Goal: Task Accomplishment & Management: Use online tool/utility

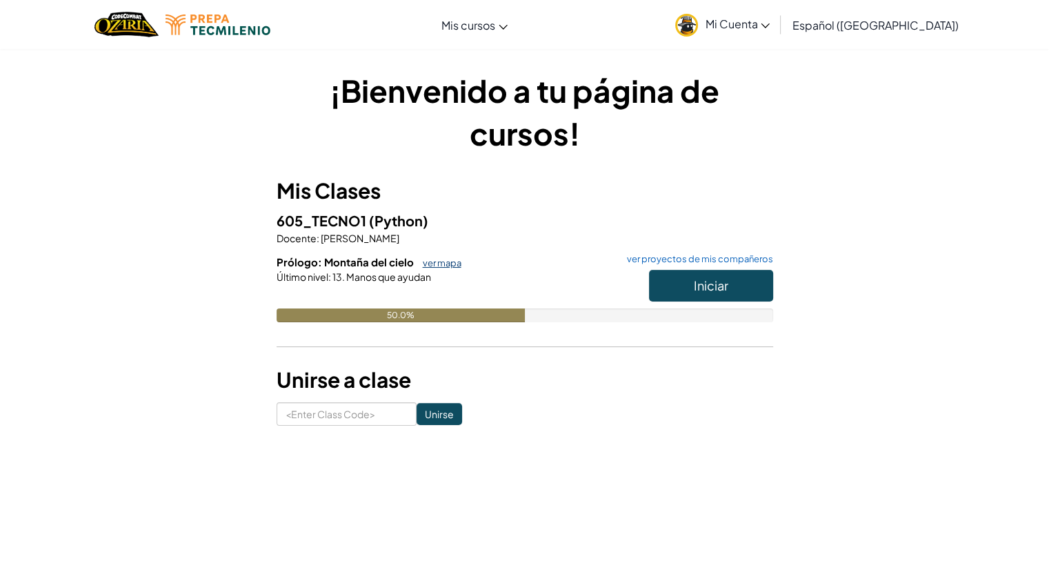
click at [448, 263] on link "ver mapa" at bounding box center [439, 262] width 46 height 11
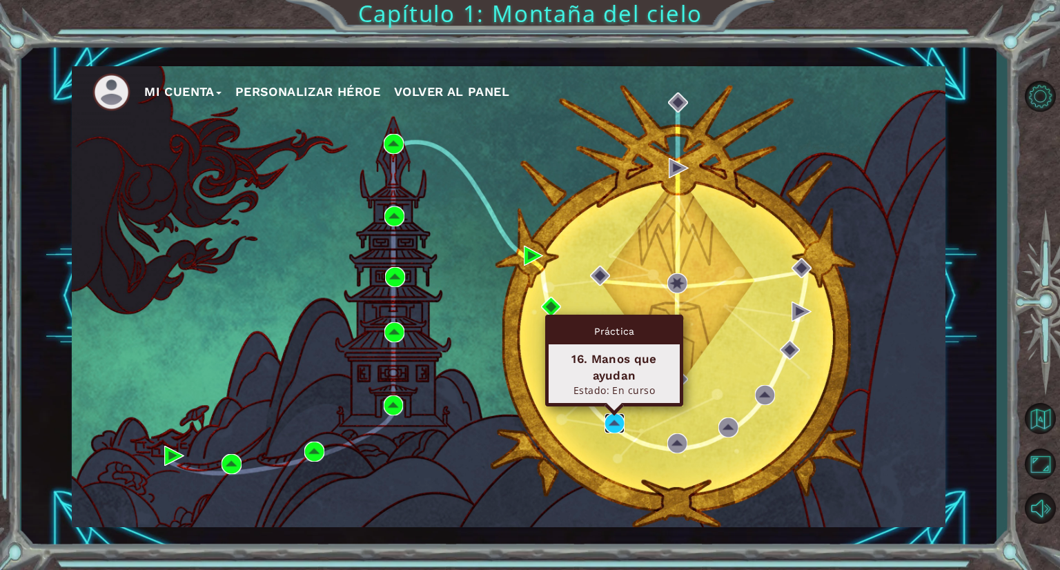
click at [620, 426] on img at bounding box center [614, 423] width 20 height 20
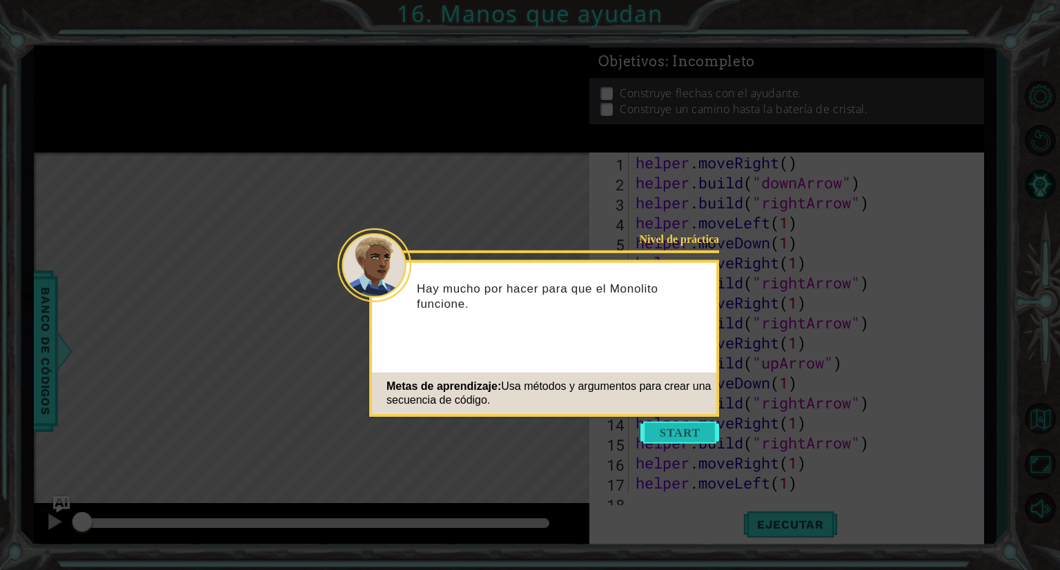
click at [703, 426] on button "Start" at bounding box center [679, 433] width 79 height 22
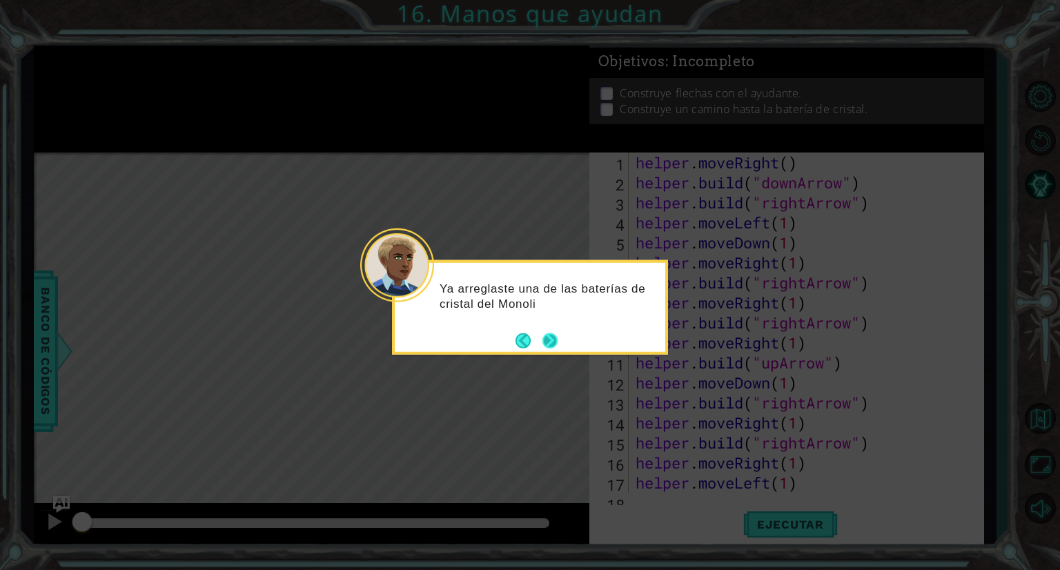
click at [553, 337] on button "Next" at bounding box center [549, 340] width 15 height 15
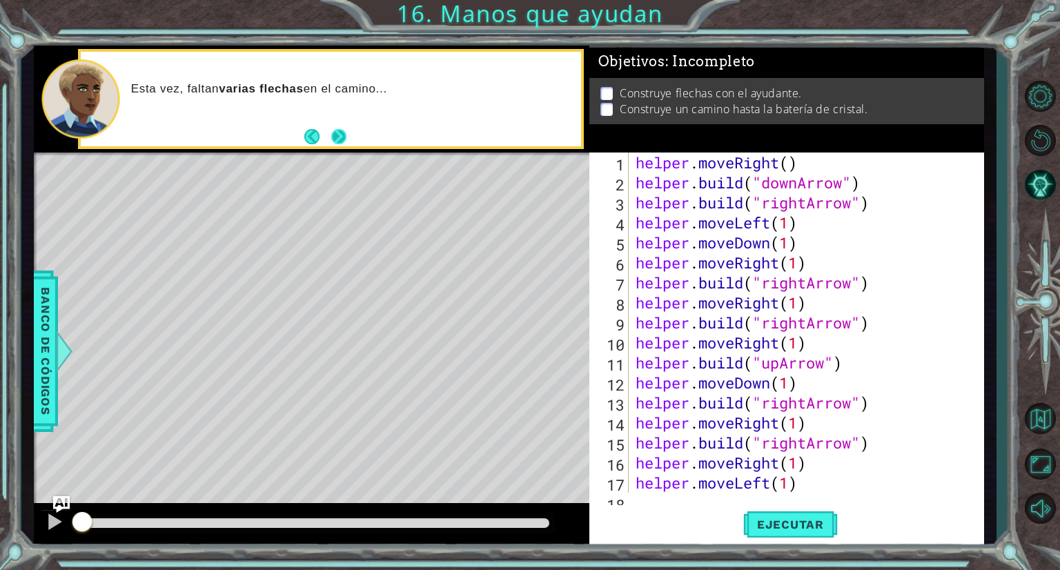
click at [337, 135] on button "Next" at bounding box center [338, 136] width 15 height 15
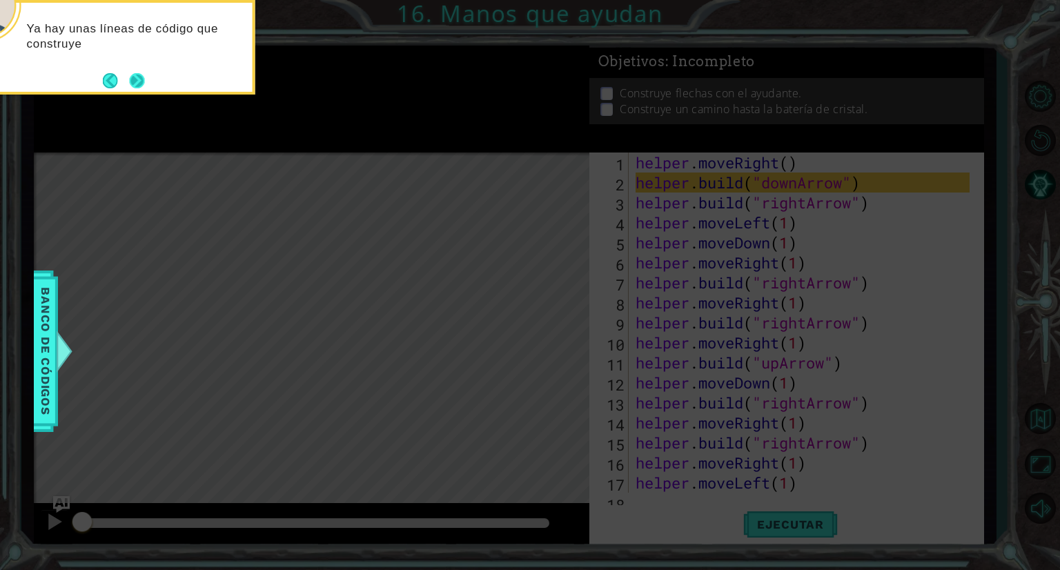
click at [130, 74] on button "Next" at bounding box center [137, 80] width 15 height 15
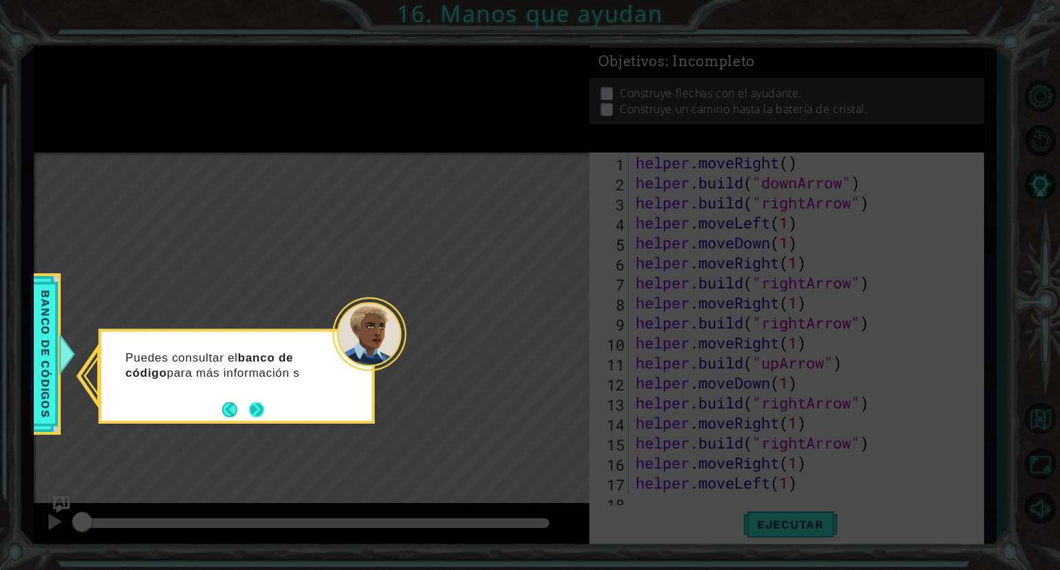
click at [256, 402] on button "Next" at bounding box center [256, 409] width 15 height 15
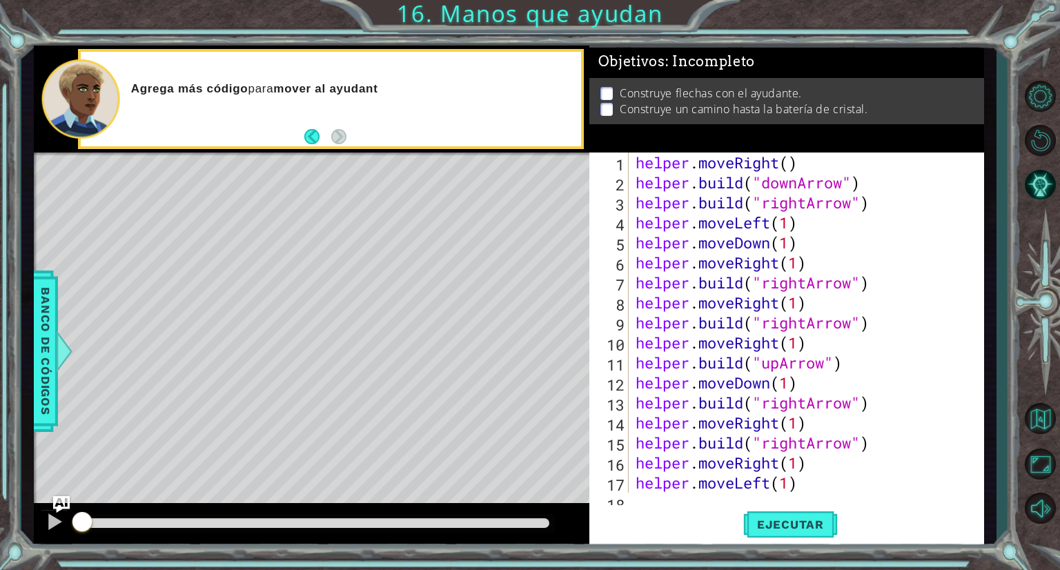
scroll to position [60, 0]
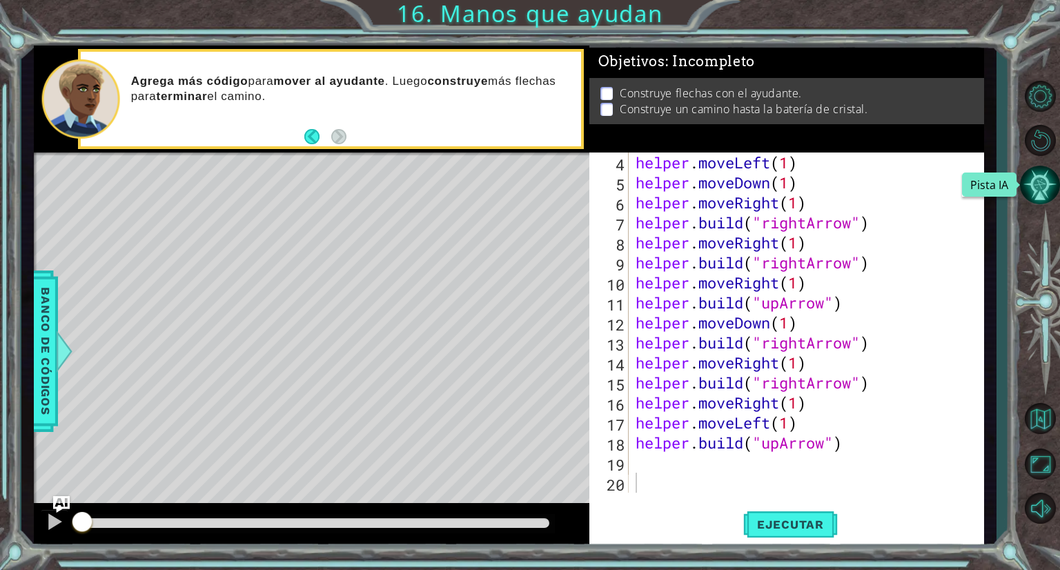
click at [1039, 185] on button "Pista IA" at bounding box center [1040, 185] width 40 height 40
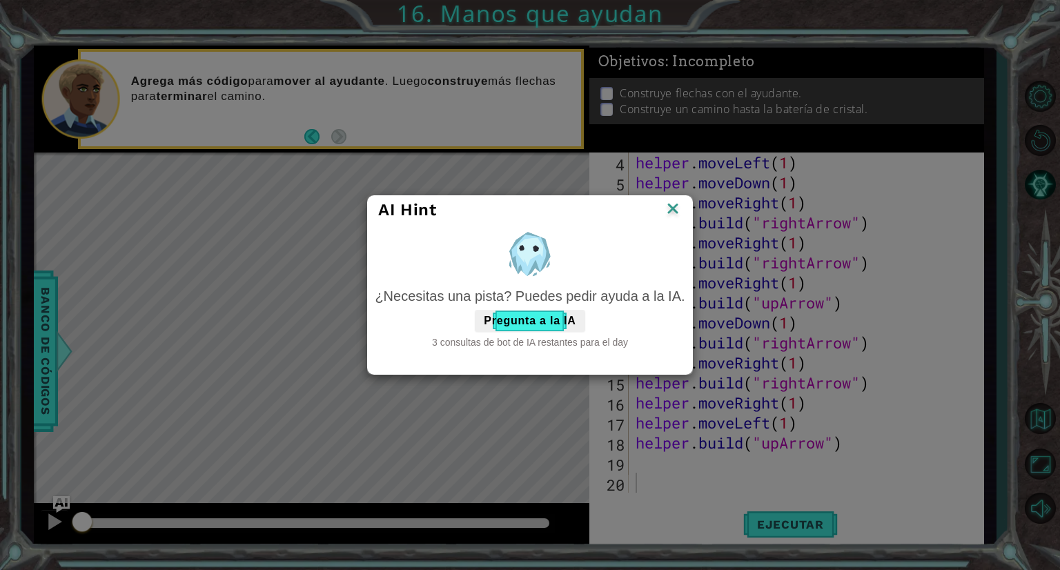
click at [675, 210] on img at bounding box center [673, 209] width 18 height 21
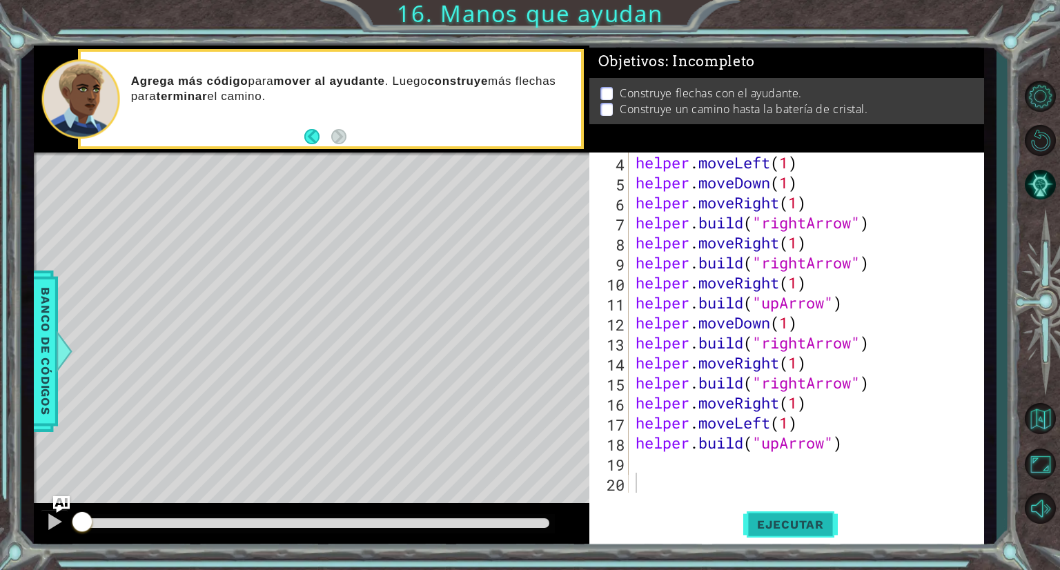
click at [775, 515] on button "Ejecutar" at bounding box center [790, 524] width 95 height 39
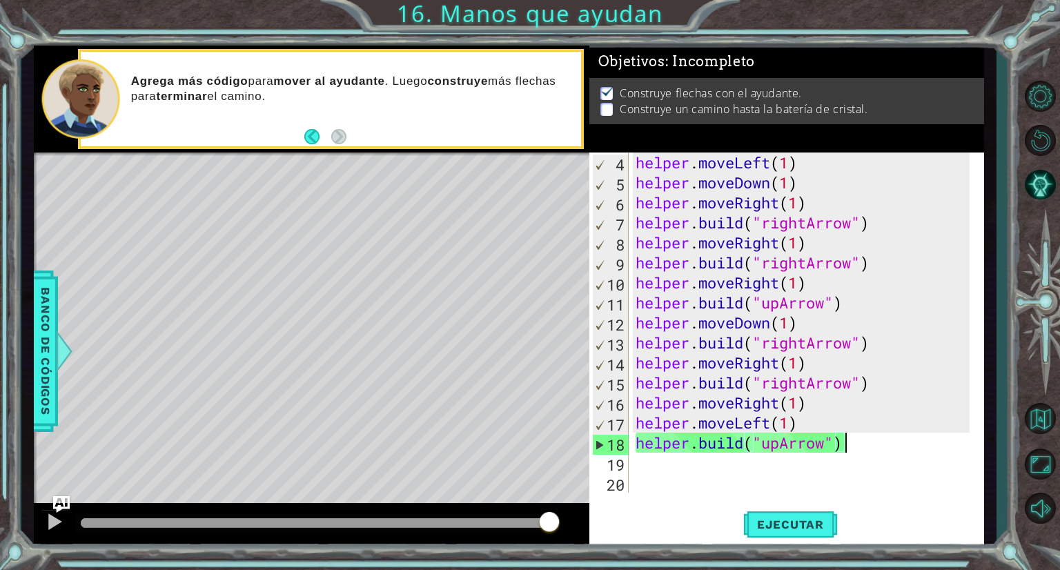
click at [864, 449] on div "helper . moveLeft ( 1 ) helper . moveDown ( 1 ) helper . moveRight ( 1 ) helper…" at bounding box center [805, 342] width 344 height 380
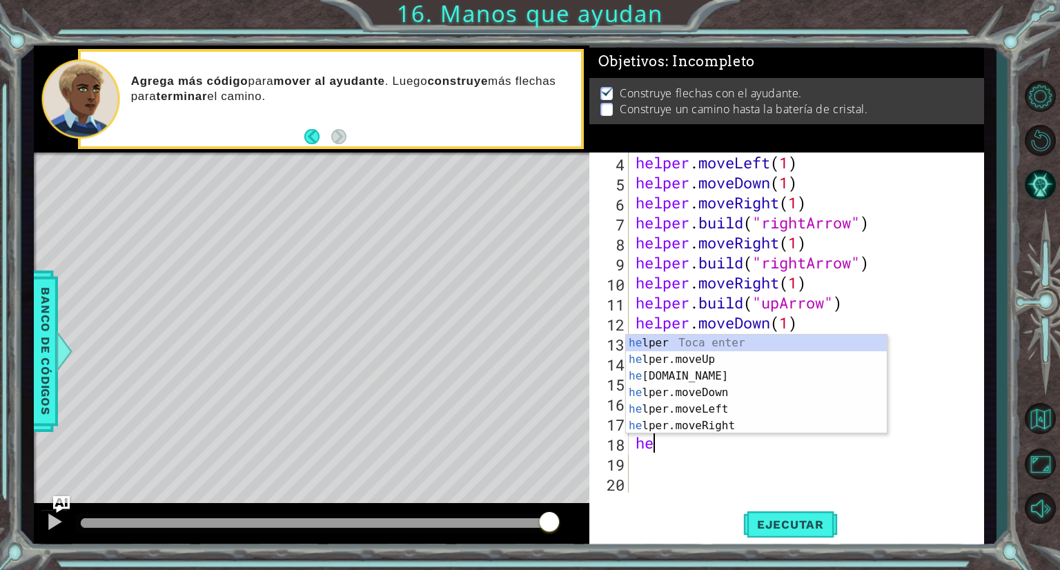
type textarea "h"
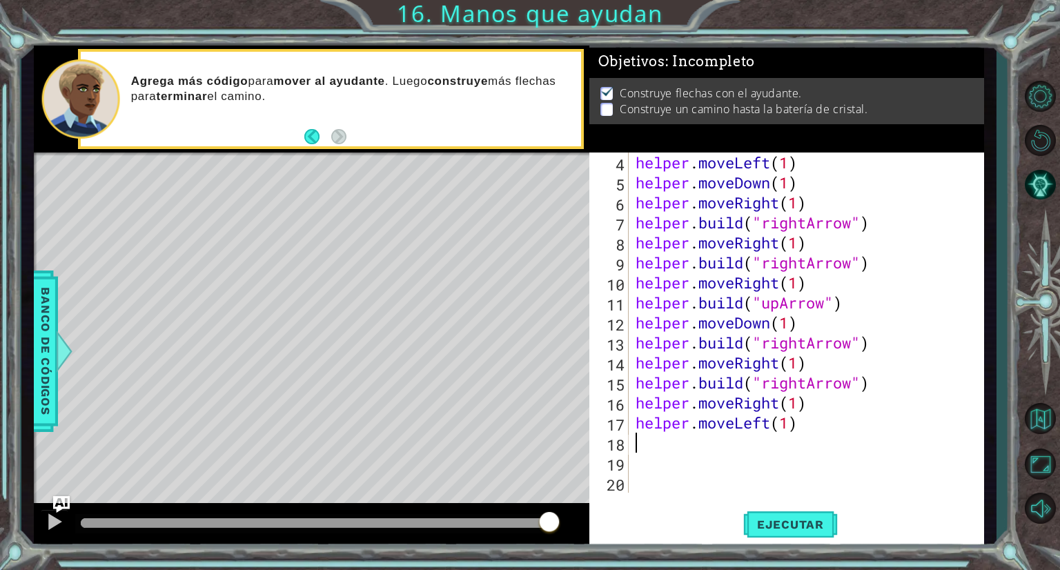
click at [826, 445] on div "helper . moveLeft ( 1 ) helper . moveDown ( 1 ) helper . moveRight ( 1 ) helper…" at bounding box center [805, 342] width 344 height 380
click at [46, 517] on div at bounding box center [55, 522] width 18 height 18
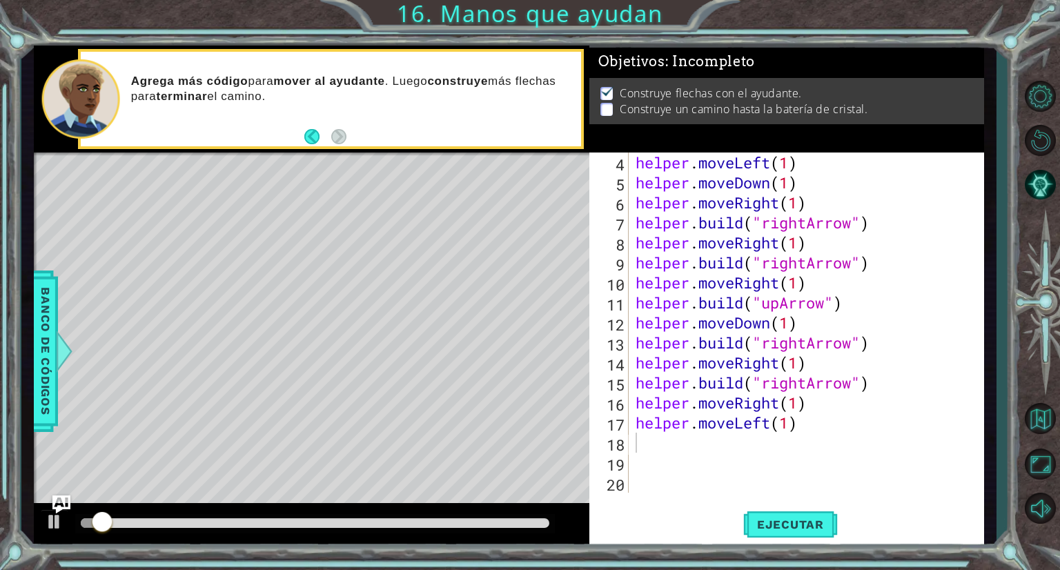
click at [59, 502] on img "Ask AI" at bounding box center [61, 504] width 18 height 18
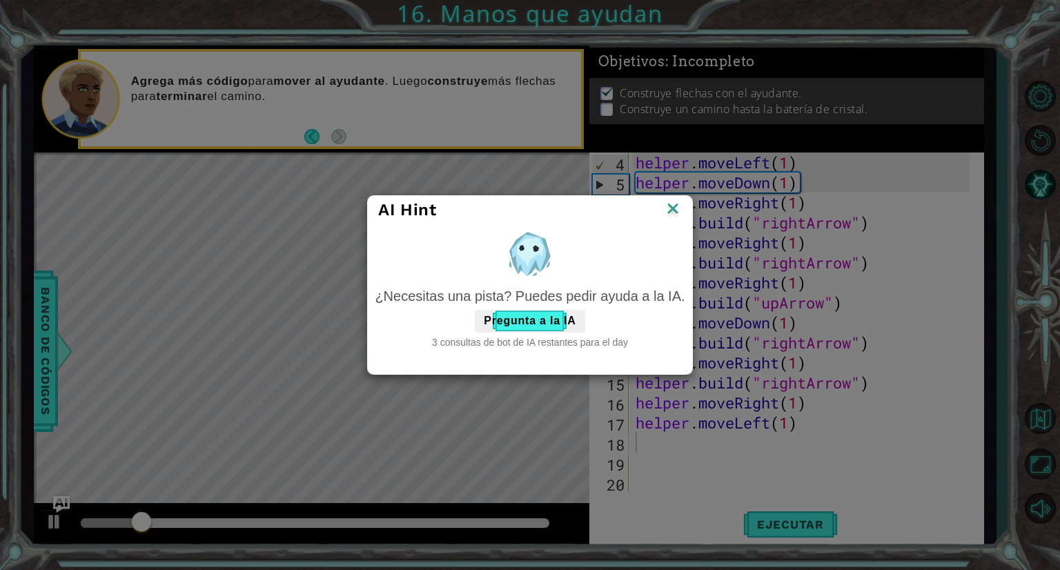
click at [672, 213] on img at bounding box center [673, 209] width 18 height 21
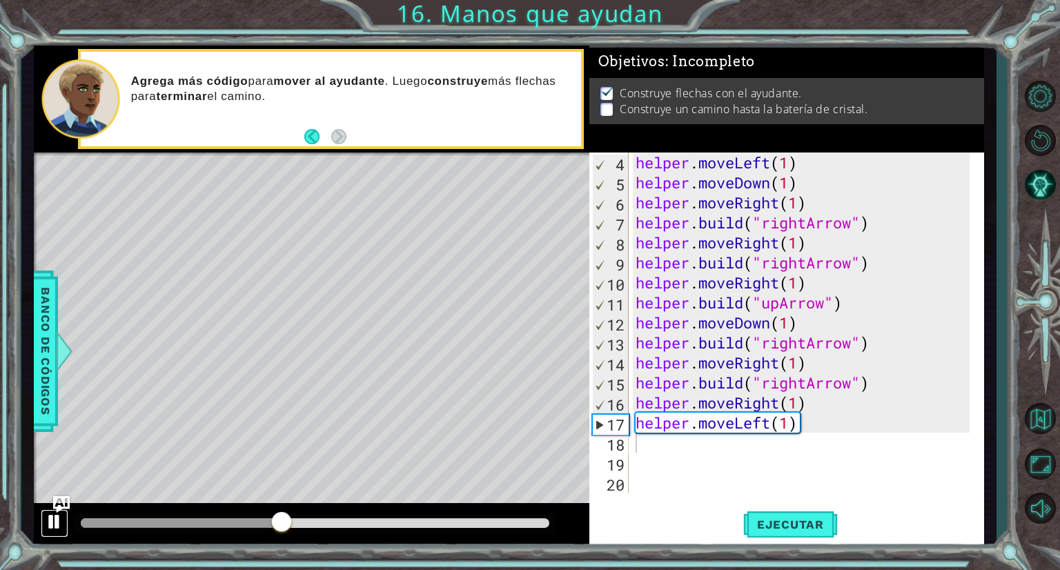
click at [58, 520] on div at bounding box center [55, 522] width 18 height 18
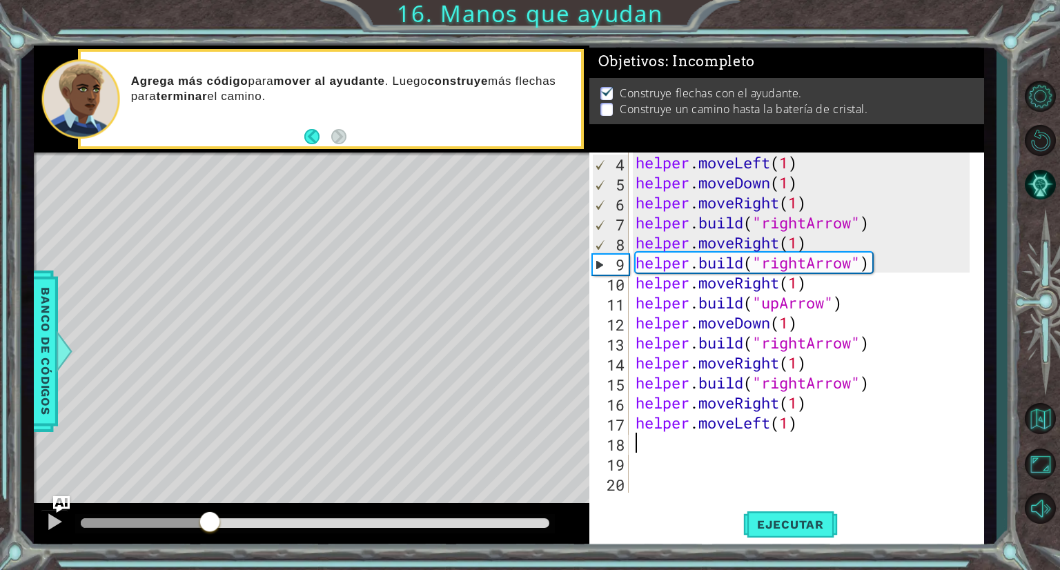
click at [210, 526] on div at bounding box center [145, 523] width 129 height 10
click at [59, 519] on div at bounding box center [55, 522] width 18 height 18
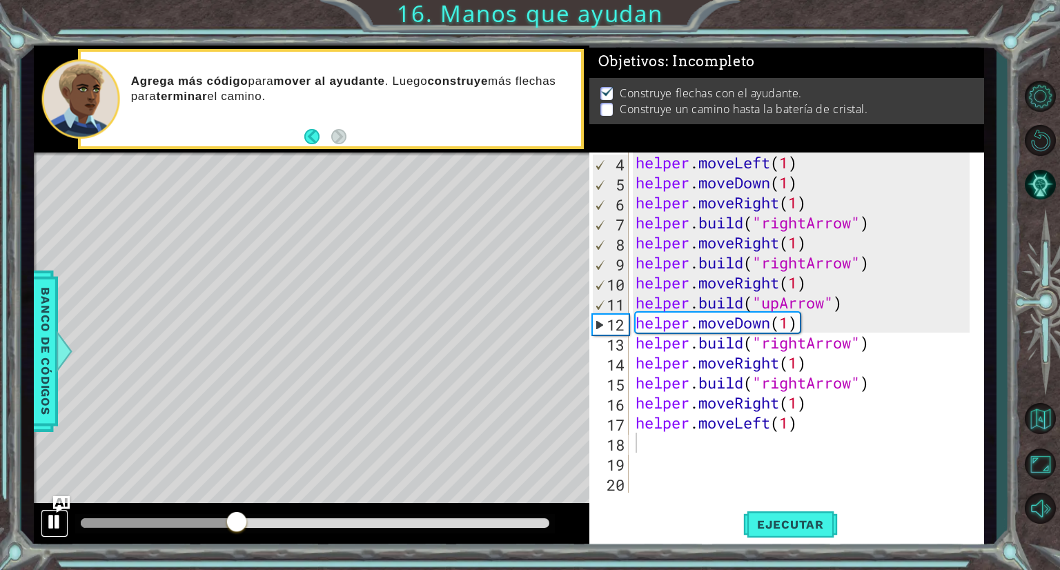
click at [59, 519] on div at bounding box center [55, 522] width 18 height 18
click at [809, 437] on div "helper . moveLeft ( 1 ) helper . moveDown ( 1 ) helper . moveRight ( 1 ) helper…" at bounding box center [805, 342] width 344 height 380
click at [833, 324] on div "helper . moveLeft ( 1 ) helper . moveDown ( 1 ) helper . moveRight ( 1 ) helper…" at bounding box center [805, 342] width 344 height 380
type textarea "helper.moveDown(1)"
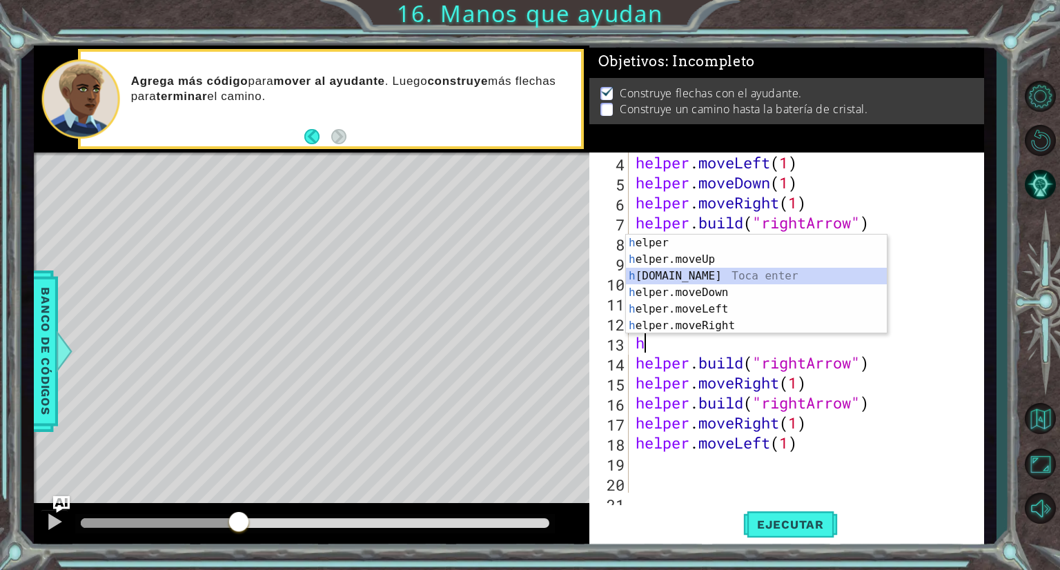
click at [753, 279] on div "h elper Toca enter h elper.moveUp Toca enter h [DOMAIN_NAME] Toca enter h elper…" at bounding box center [756, 301] width 261 height 132
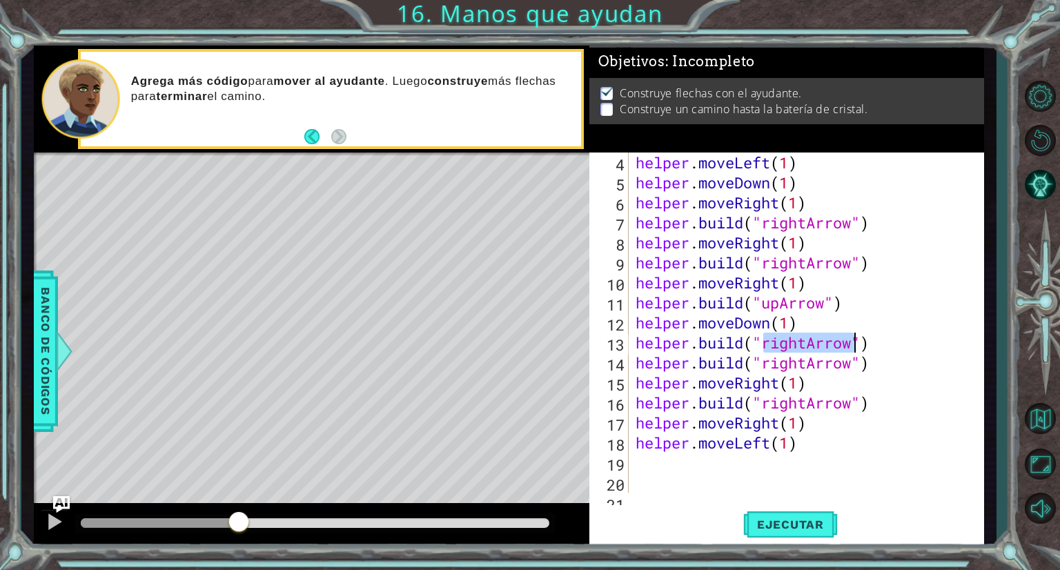
click at [803, 348] on div "helper . moveLeft ( 1 ) helper . moveDown ( 1 ) helper . moveRight ( 1 ) helper…" at bounding box center [801, 322] width 337 height 340
click at [823, 520] on span "Ejecutar" at bounding box center [790, 524] width 95 height 14
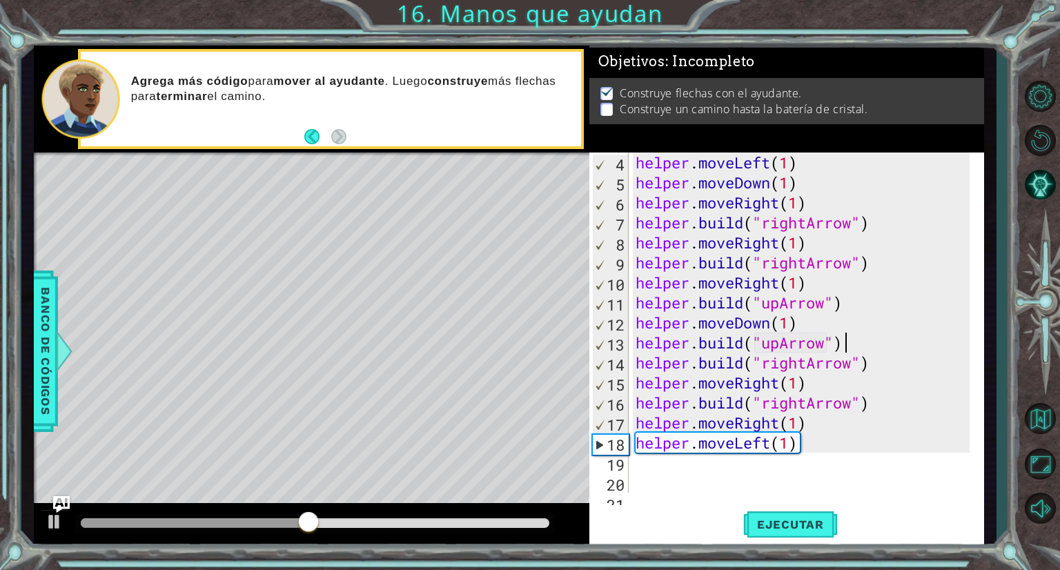
click at [853, 343] on div "helper . moveLeft ( 1 ) helper . moveDown ( 1 ) helper . moveRight ( 1 ) helper…" at bounding box center [805, 342] width 344 height 380
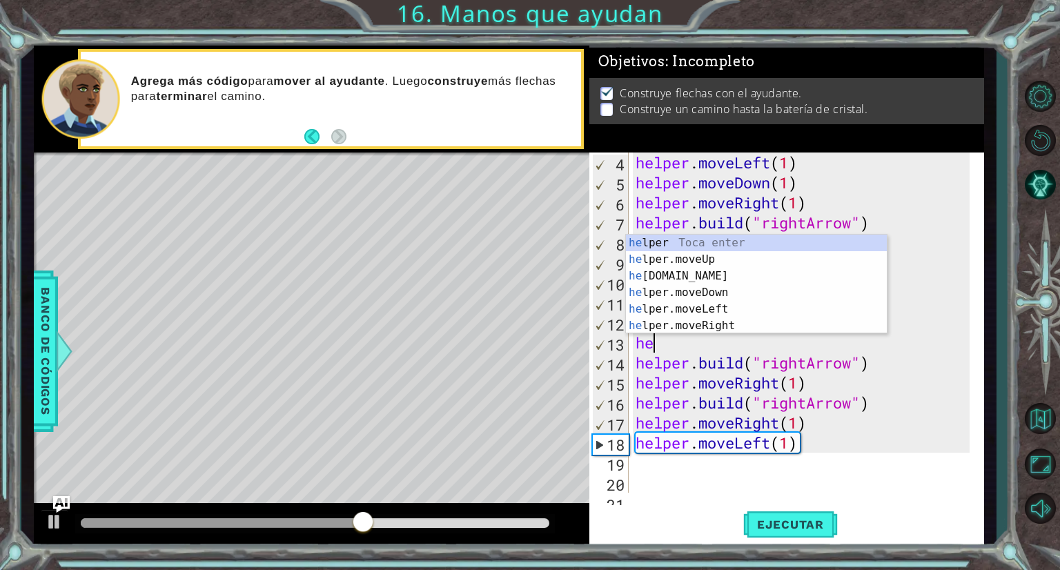
type textarea "h"
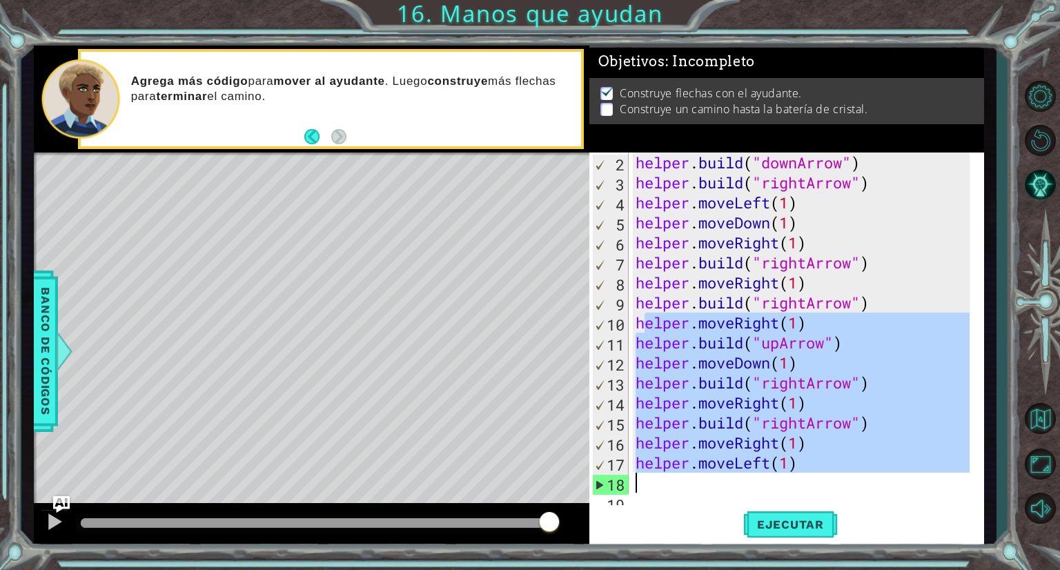
scroll to position [19, 0]
drag, startPoint x: 640, startPoint y: 330, endPoint x: 851, endPoint y: 486, distance: 262.3
click at [851, 486] on div "helper . build ( "downArrow" ) helper . build ( "rightArrow" ) helper . moveLef…" at bounding box center [805, 342] width 344 height 380
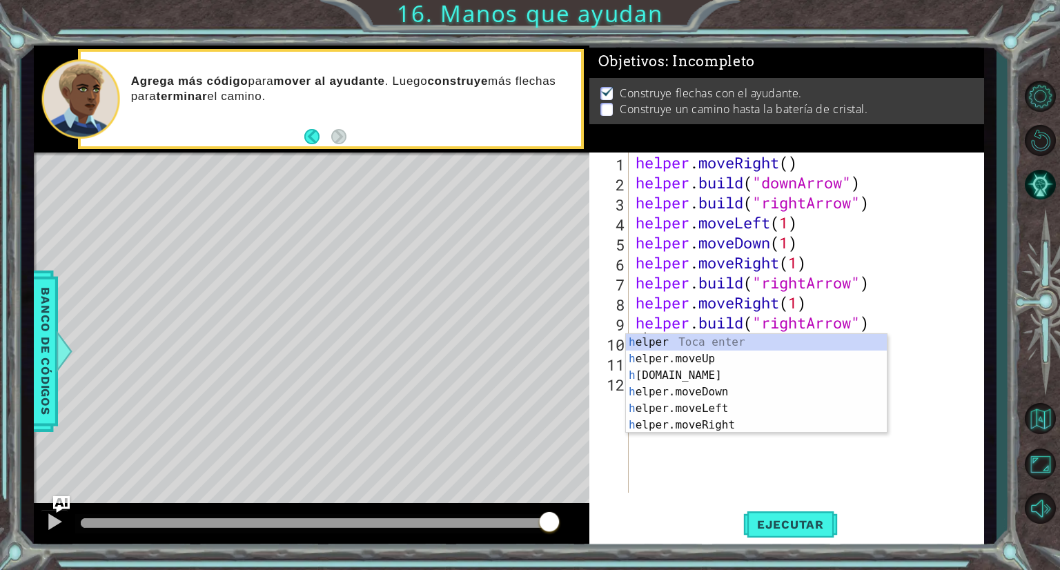
click at [1025, 379] on div at bounding box center [1040, 302] width 40 height 190
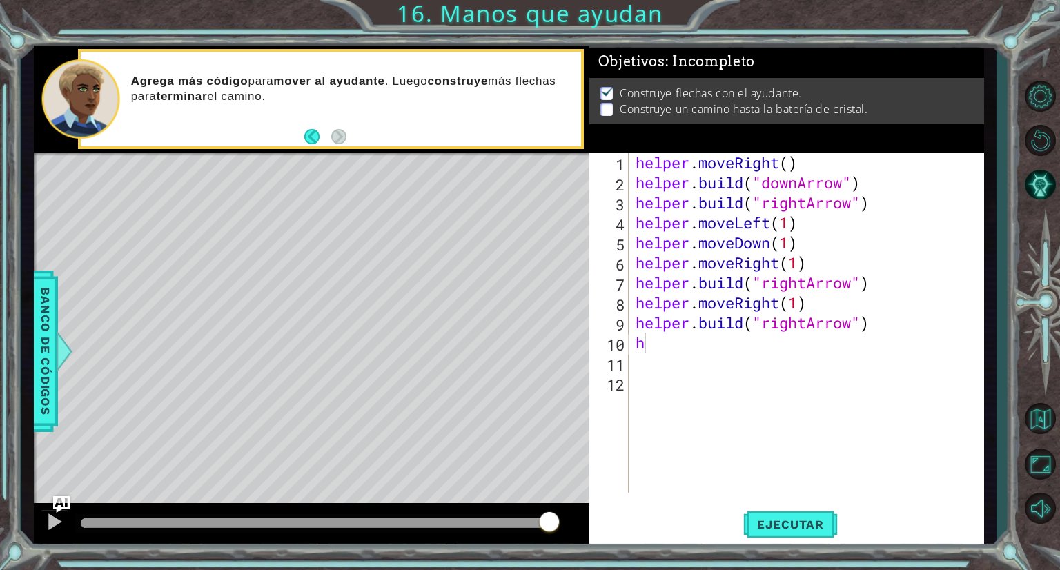
type textarea "[DOMAIN_NAME]("downArrow")"
click at [864, 181] on div "helper . moveRight ( ) helper . build ( "downArrow" ) helper . build ( "rightAr…" at bounding box center [810, 342] width 354 height 380
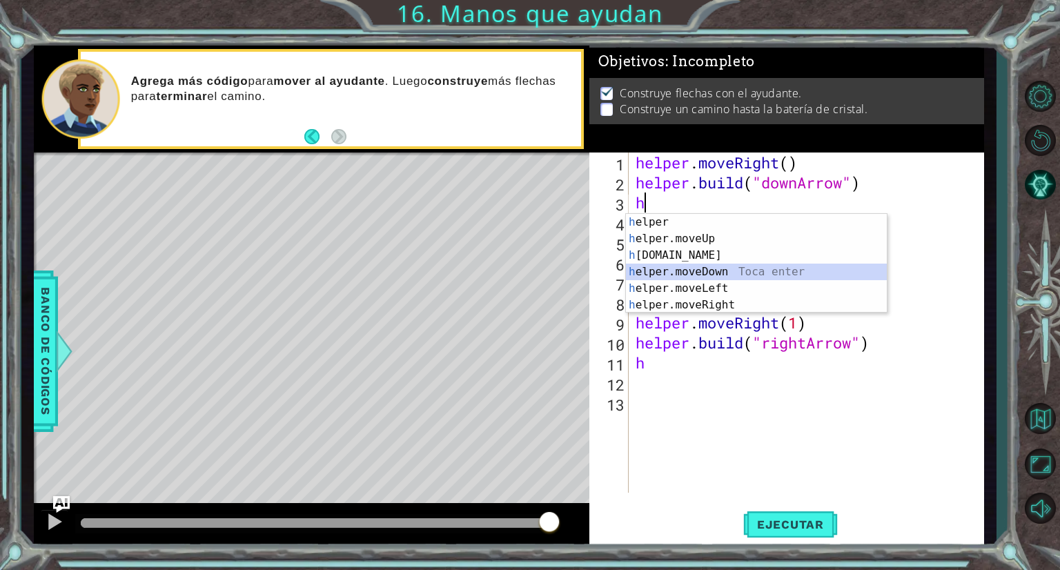
click at [795, 267] on div "h elper Toca enter h elper.moveUp Toca enter h [DOMAIN_NAME] Toca enter h elper…" at bounding box center [756, 280] width 261 height 132
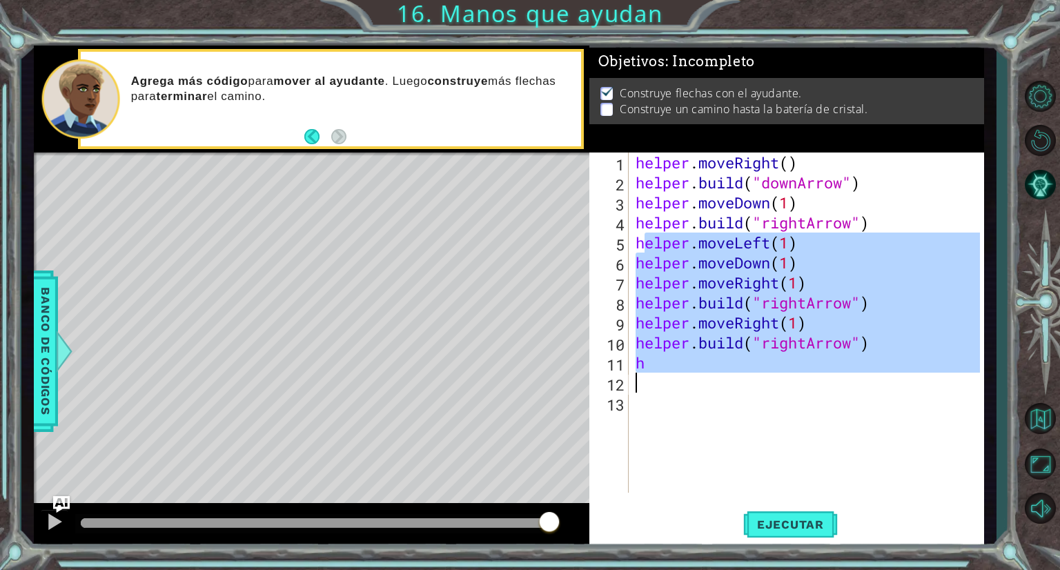
drag, startPoint x: 649, startPoint y: 241, endPoint x: 840, endPoint y: 388, distance: 241.2
click at [840, 388] on div "helper . moveRight ( ) helper . build ( "downArrow" ) helper . moveDown ( 1 ) h…" at bounding box center [810, 342] width 354 height 380
type textarea "h"
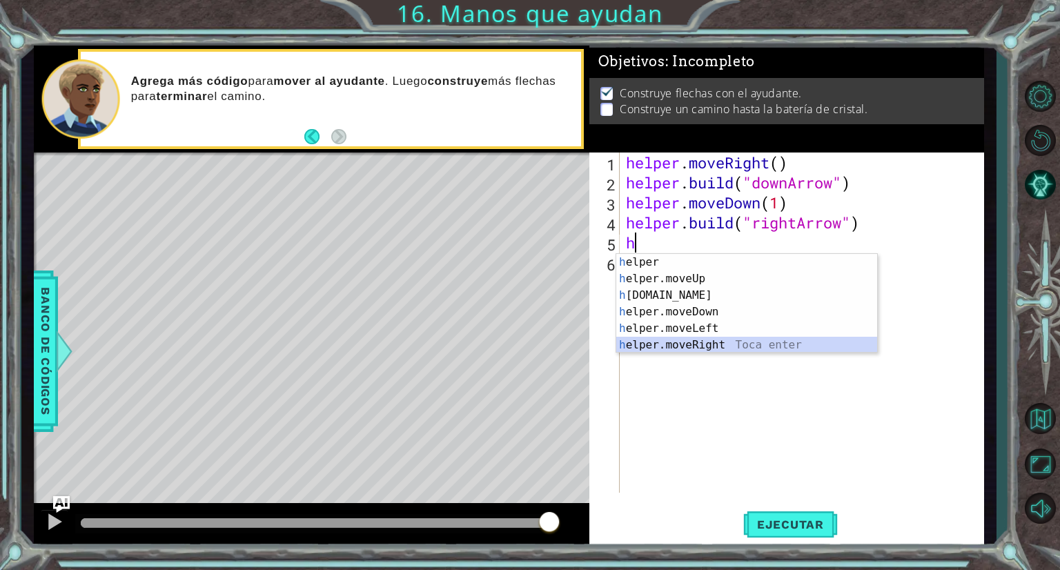
click at [743, 346] on div "h elper Toca enter h elper.moveUp Toca enter h [DOMAIN_NAME] Toca enter h elper…" at bounding box center [746, 320] width 261 height 132
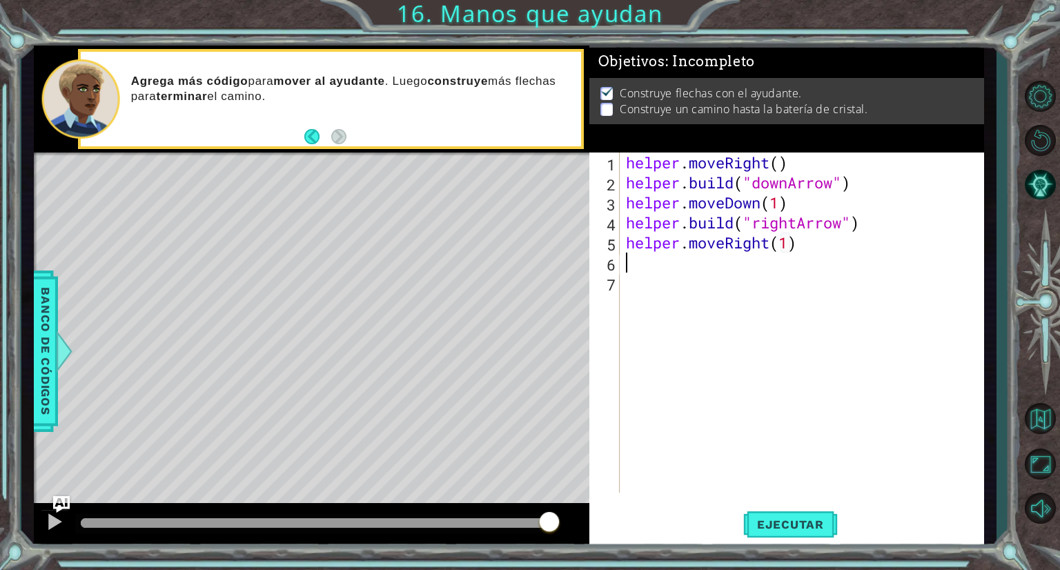
scroll to position [0, 7]
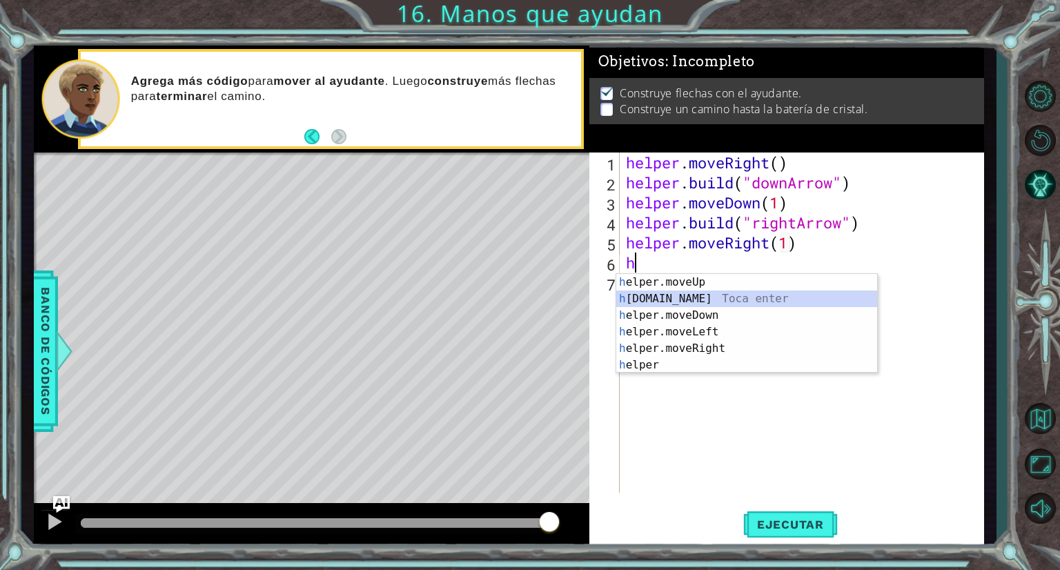
click at [728, 296] on div "h elper.moveUp Toca enter h [DOMAIN_NAME] Toca enter h elper.moveDown Toca ente…" at bounding box center [746, 340] width 261 height 132
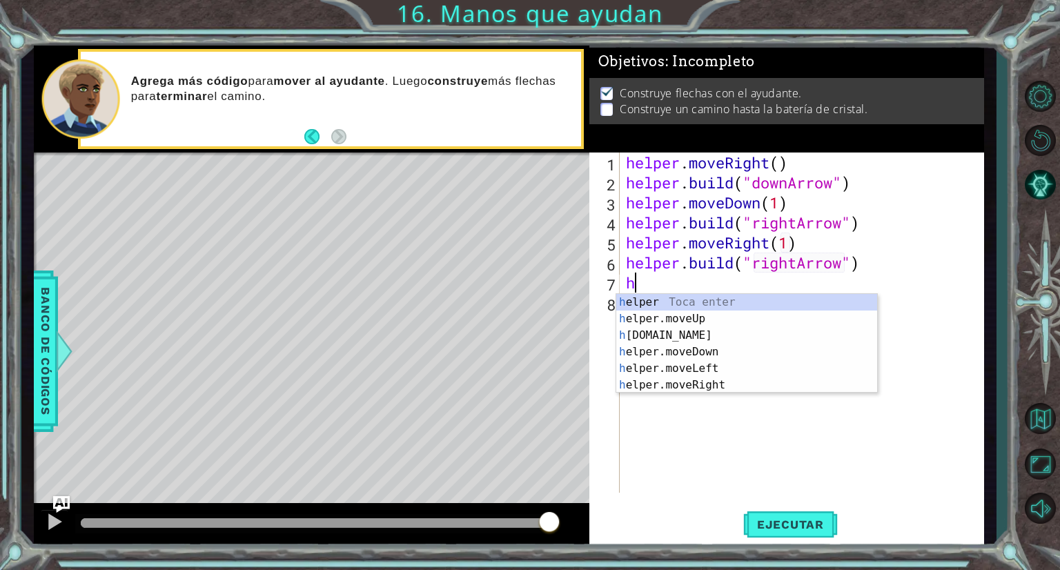
scroll to position [0, 10]
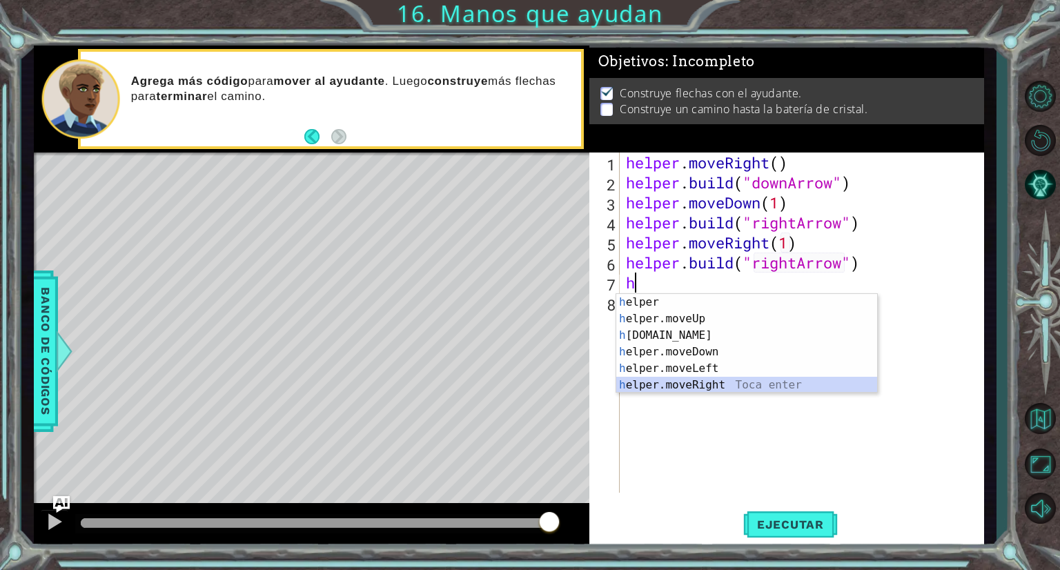
click at [719, 382] on div "h elper Toca enter h elper.moveUp Toca enter h [DOMAIN_NAME] Toca enter h elper…" at bounding box center [746, 360] width 261 height 132
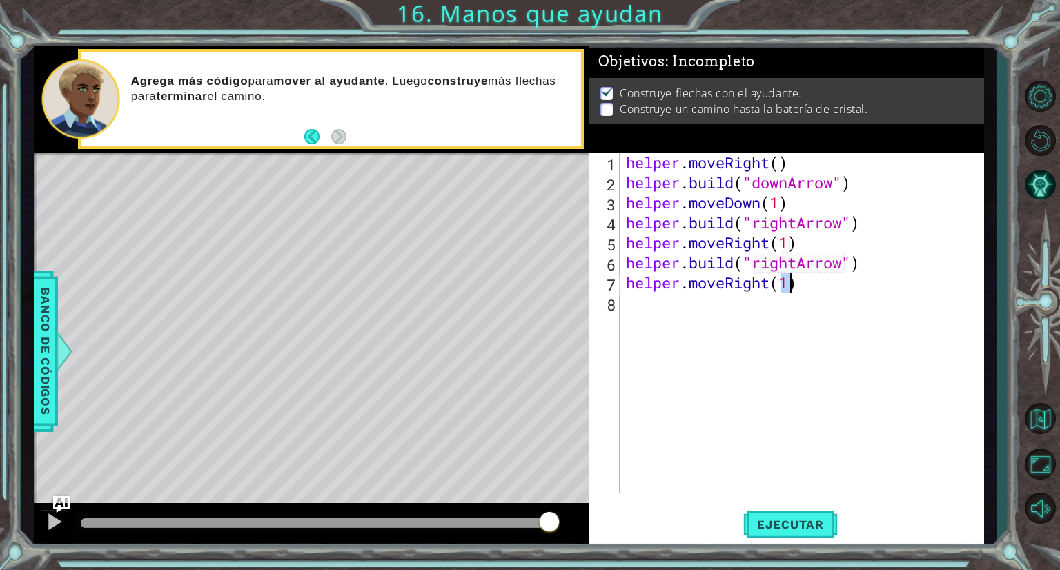
scroll to position [0, 7]
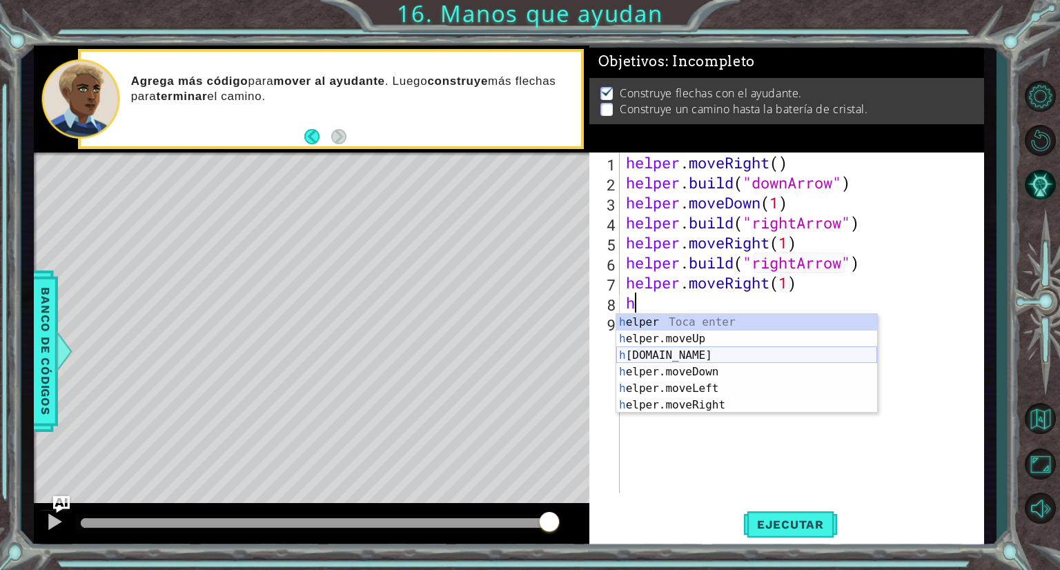
click at [705, 359] on div "h elper Toca enter h elper.moveUp Toca enter h [DOMAIN_NAME] Toca enter h elper…" at bounding box center [746, 380] width 261 height 132
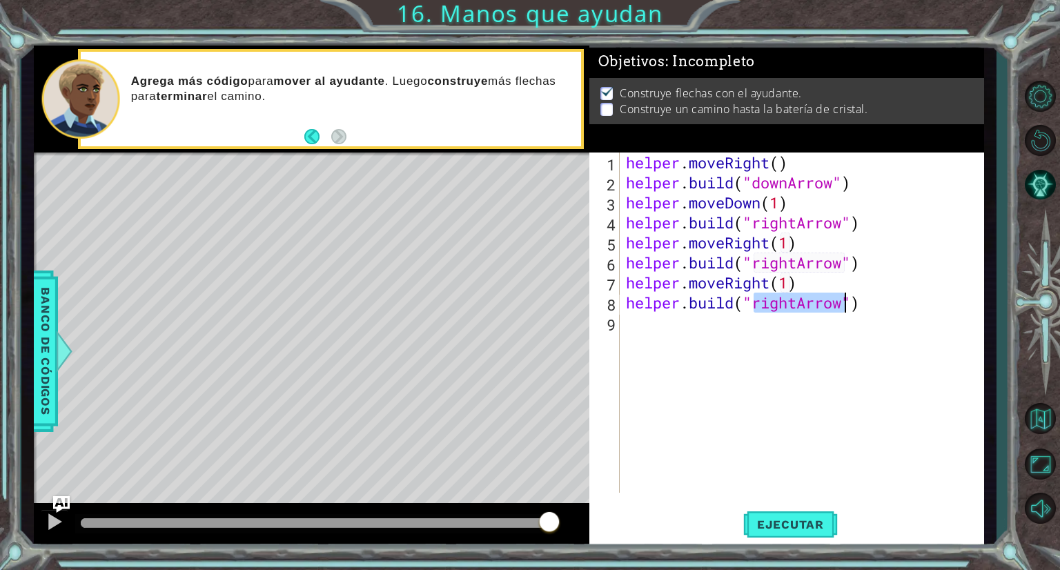
click at [795, 301] on div "helper . moveRight ( ) helper . build ( "downArrow" ) helper . moveDown ( 1 ) h…" at bounding box center [801, 322] width 357 height 340
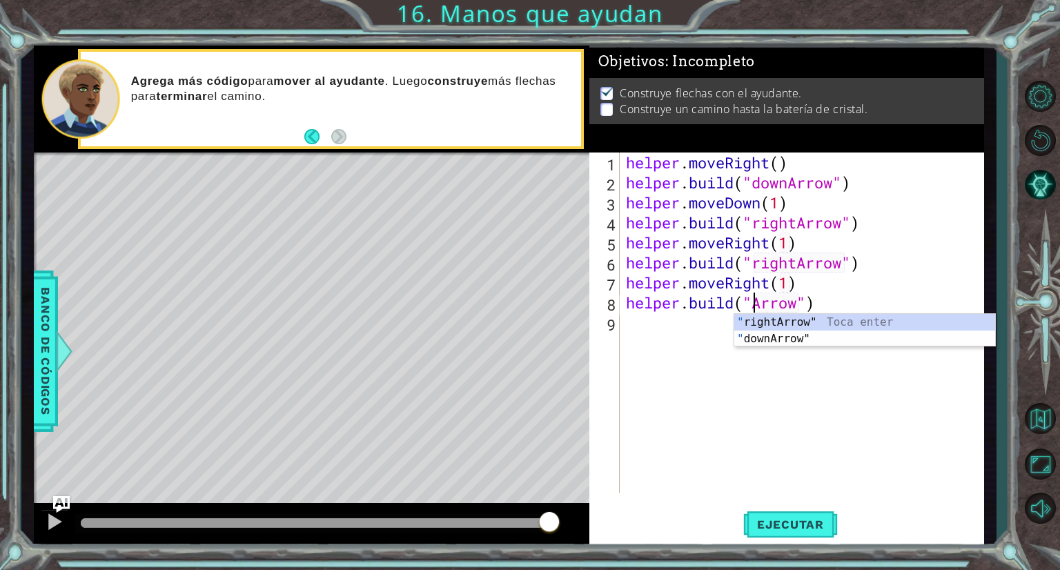
scroll to position [0, 6]
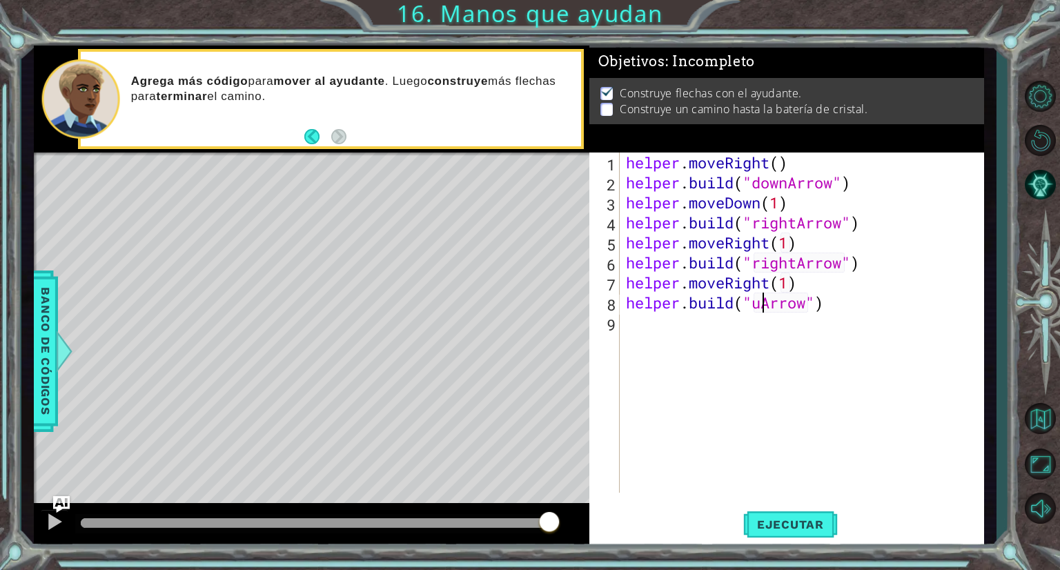
type textarea "[DOMAIN_NAME]("upArrow")"
click at [791, 321] on div "helper . moveRight ( ) helper . build ( "downArrow" ) helper . moveDown ( 1 ) h…" at bounding box center [805, 342] width 364 height 380
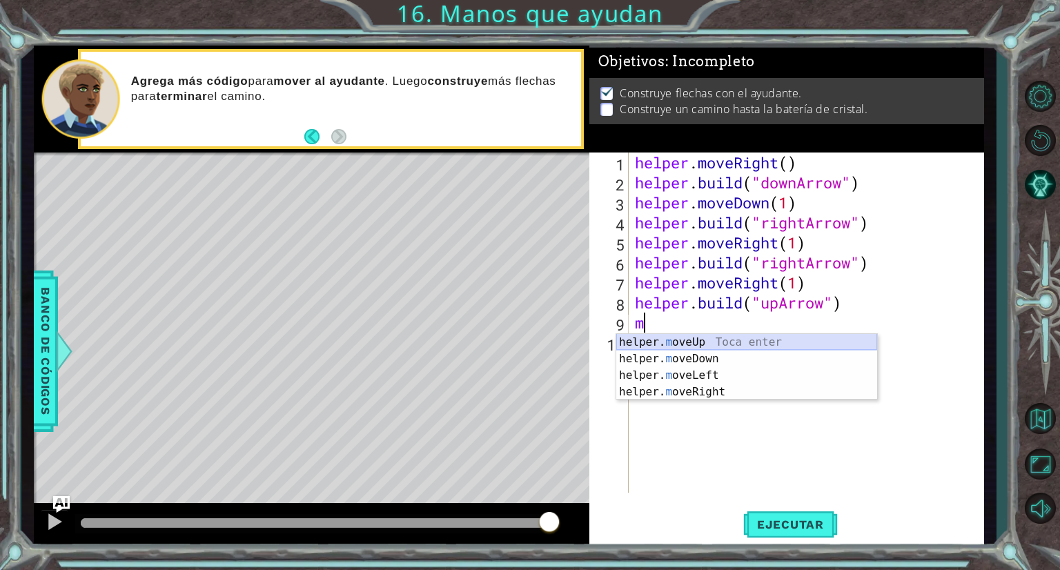
click at [789, 337] on div "helper. m oveUp Toca enter helper. m oveDown Toca enter helper. m oveLeft Toca …" at bounding box center [746, 383] width 261 height 99
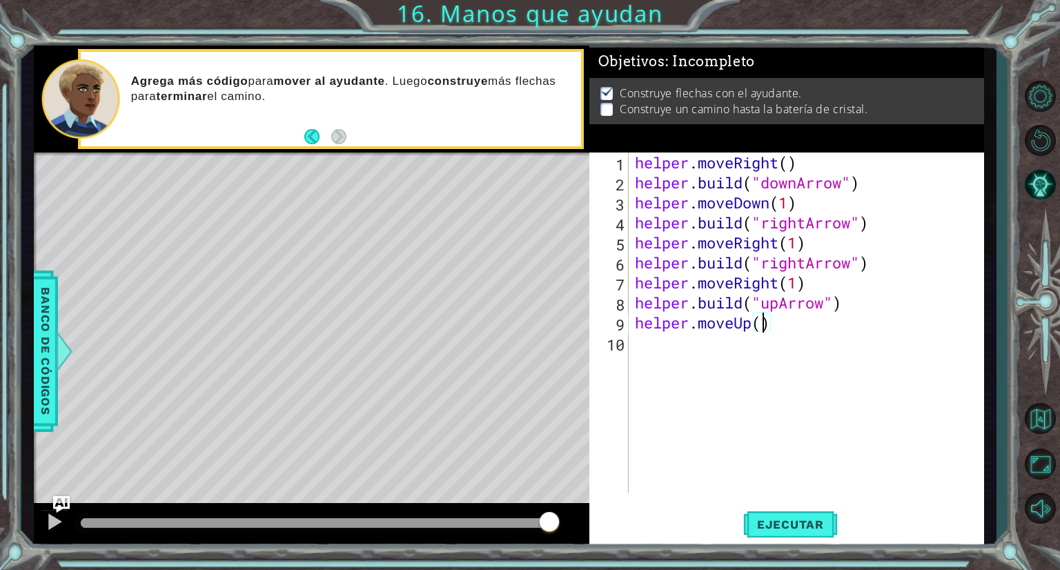
scroll to position [0, 6]
type textarea "helper.moveUp(2)"
click at [780, 513] on button "Ejecutar" at bounding box center [790, 524] width 95 height 39
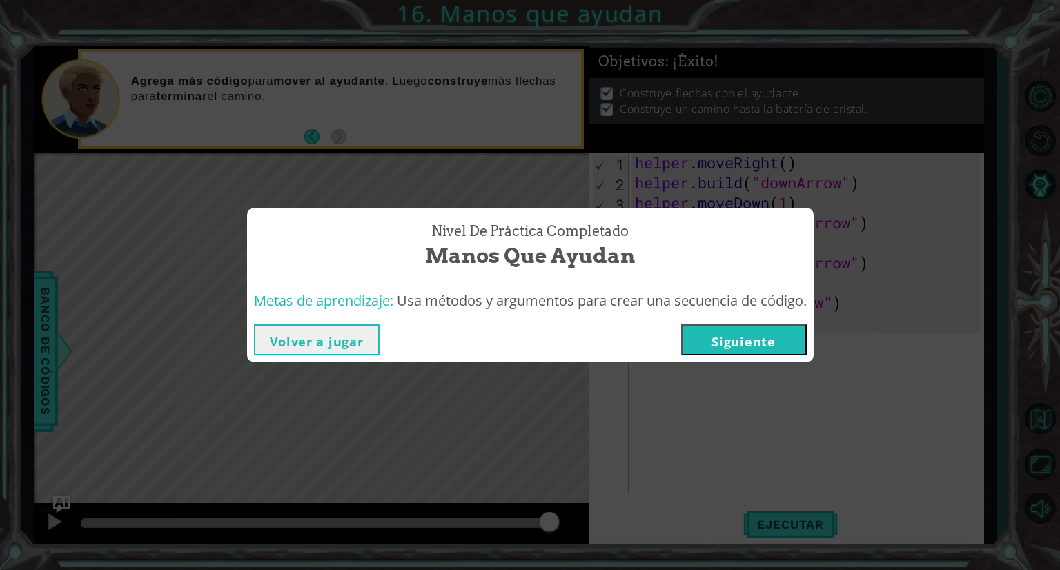
click at [716, 331] on button "Siguiente" at bounding box center [744, 339] width 126 height 31
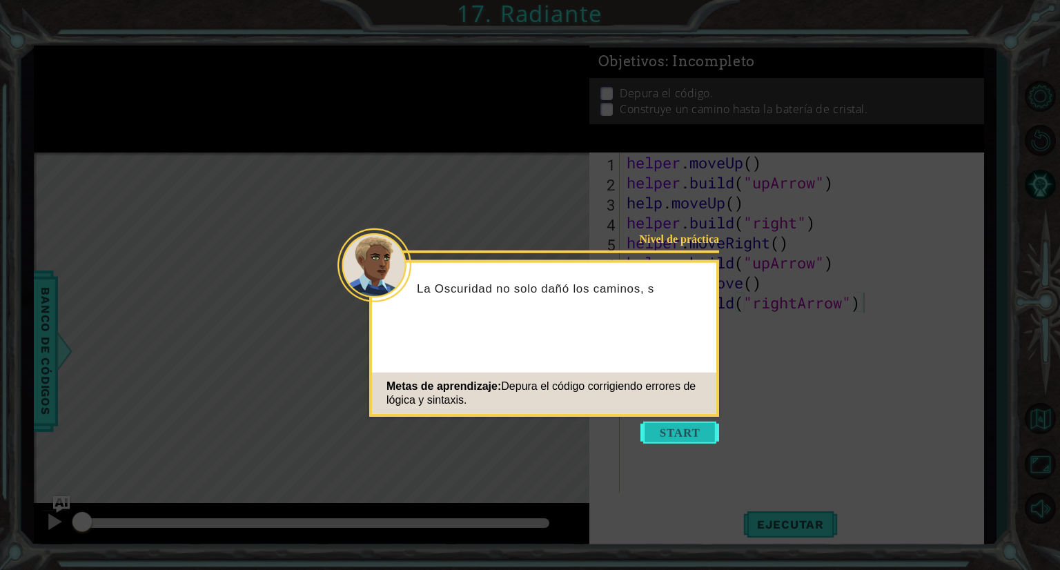
click at [662, 437] on button "Start" at bounding box center [679, 433] width 79 height 22
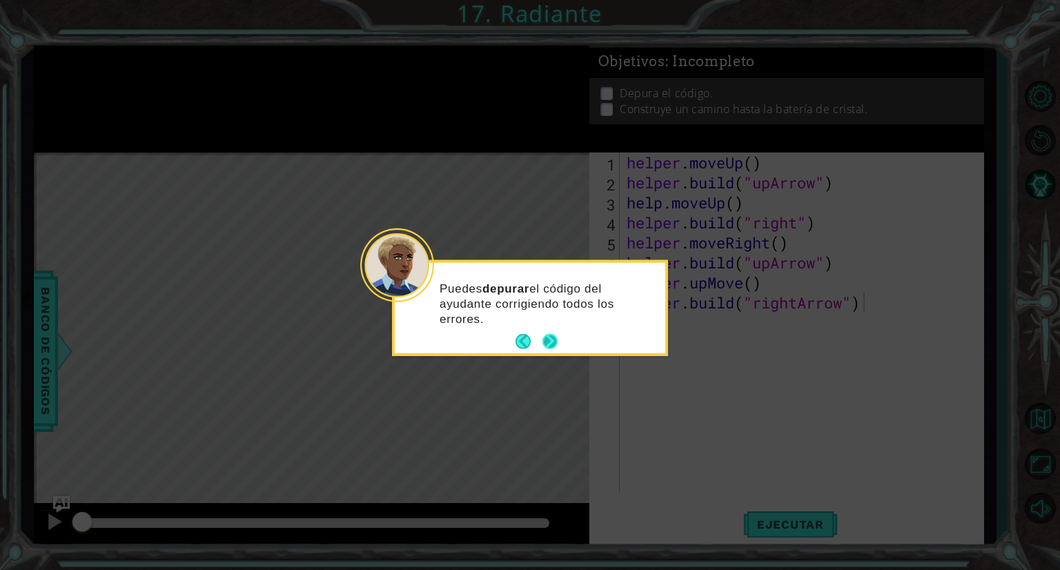
click at [542, 335] on button "Next" at bounding box center [549, 341] width 15 height 15
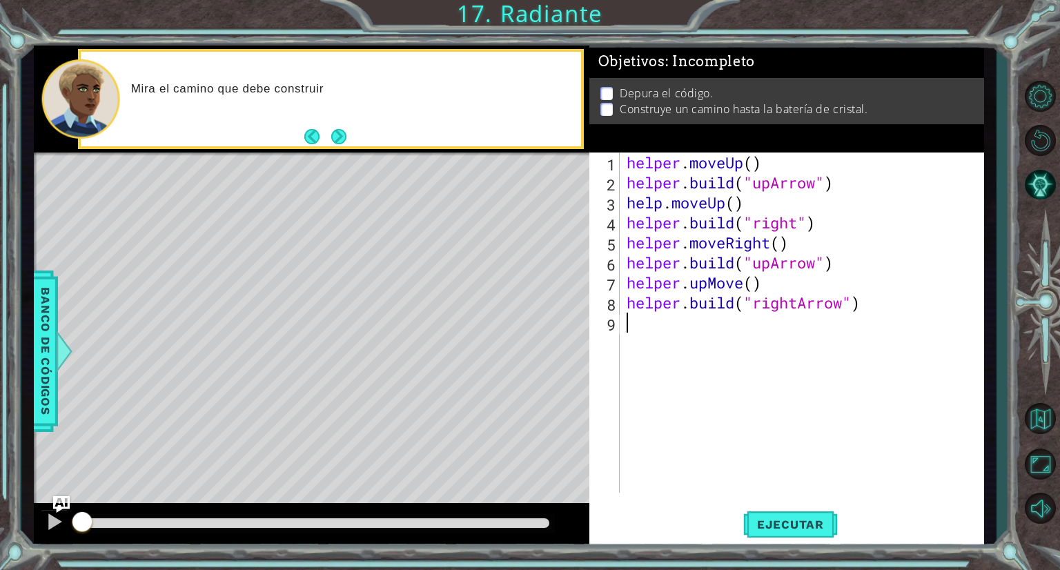
click at [626, 393] on div "helper . moveUp ( ) helper . build ( "upArrow" ) help . moveUp ( ) helper . bui…" at bounding box center [805, 342] width 363 height 380
drag, startPoint x: 626, startPoint y: 393, endPoint x: 631, endPoint y: 382, distance: 12.3
click at [631, 382] on div "helper . moveUp ( ) helper . build ( "upArrow" ) help . moveUp ( ) helper . bui…" at bounding box center [805, 342] width 363 height 380
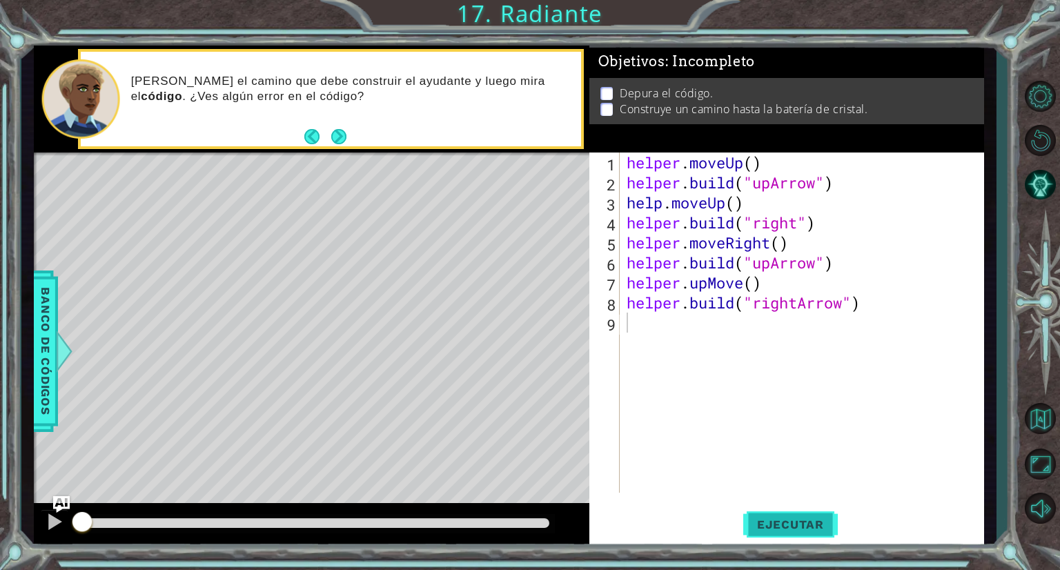
click at [762, 532] on button "Ejecutar" at bounding box center [790, 524] width 95 height 39
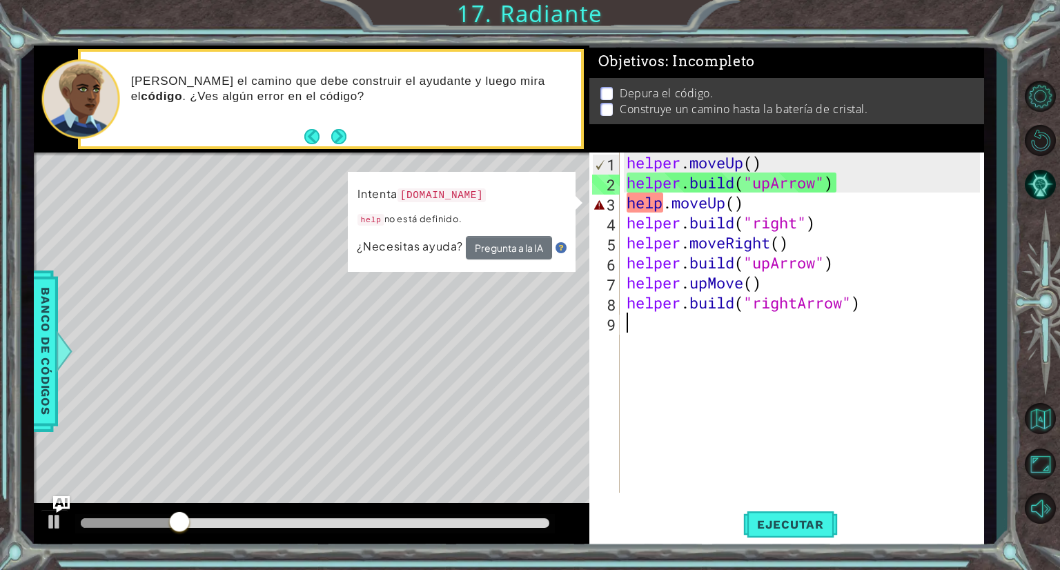
click at [738, 206] on div "helper . moveUp ( ) helper . build ( "upArrow" ) help . moveUp ( ) helper . bui…" at bounding box center [805, 342] width 363 height 380
click at [753, 165] on div "helper . moveUp ( ) helper . build ( "upArrow" ) help . moveUp ( ) helper . bui…" at bounding box center [805, 342] width 363 height 380
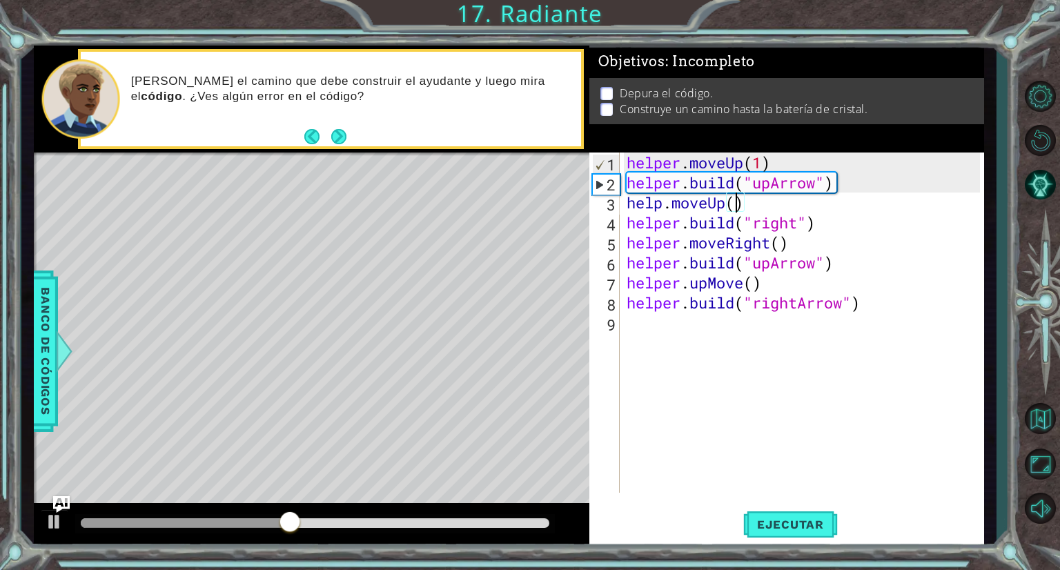
click at [735, 205] on div "helper . moveUp ( 1 ) helper . build ( "upArrow" ) help . moveUp ( ) helper . b…" at bounding box center [805, 342] width 363 height 380
click at [800, 515] on button "Ejecutar" at bounding box center [790, 524] width 95 height 39
click at [779, 248] on div "helper . moveUp ( 1 ) helper . build ( "upArrow" ) help . moveUp ( 1 ) helper .…" at bounding box center [805, 342] width 363 height 380
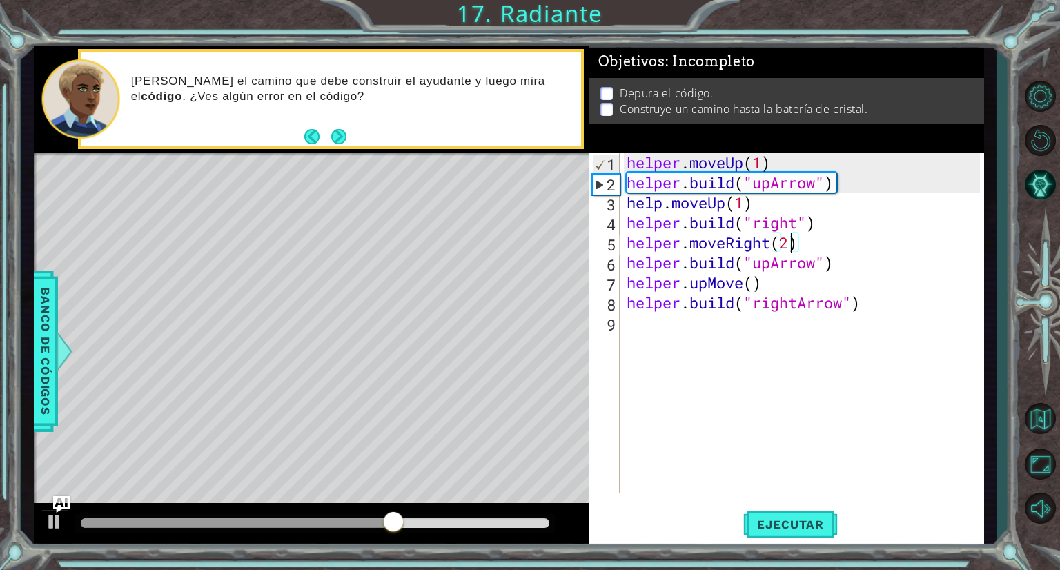
scroll to position [0, 7]
click at [756, 284] on div "helper . moveUp ( 1 ) helper . build ( "upArrow" ) help . moveUp ( 1 ) helper .…" at bounding box center [805, 342] width 363 height 380
click at [798, 529] on span "Ejecutar" at bounding box center [790, 524] width 95 height 14
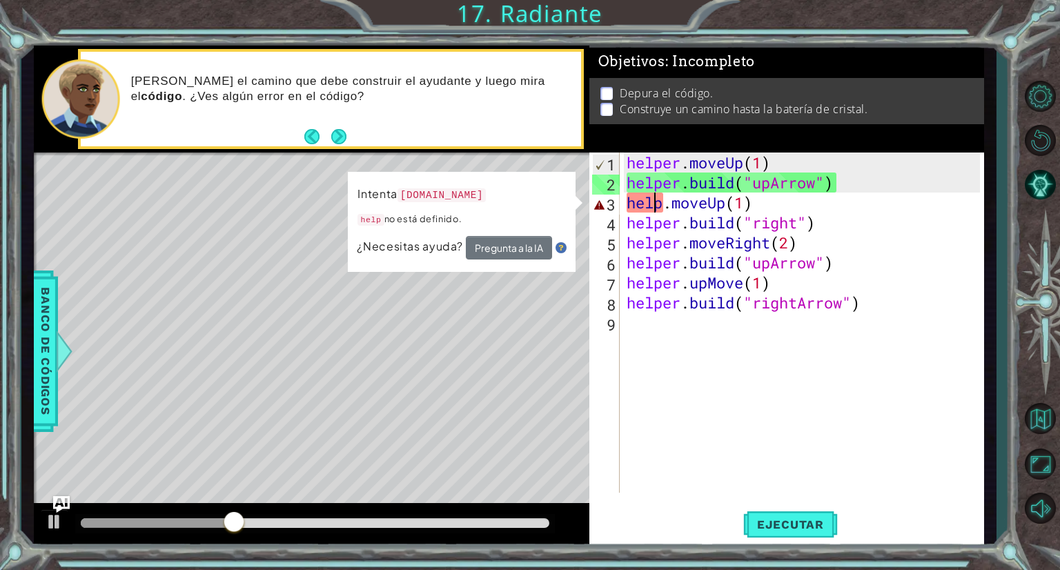
click at [655, 206] on div "helper . moveUp ( 1 ) helper . build ( "upArrow" ) help . moveUp ( 1 ) helper .…" at bounding box center [805, 342] width 363 height 380
click at [662, 207] on div "helper . moveUp ( 1 ) helper . build ( "upArrow" ) help . moveUp ( 1 ) helper .…" at bounding box center [805, 342] width 363 height 380
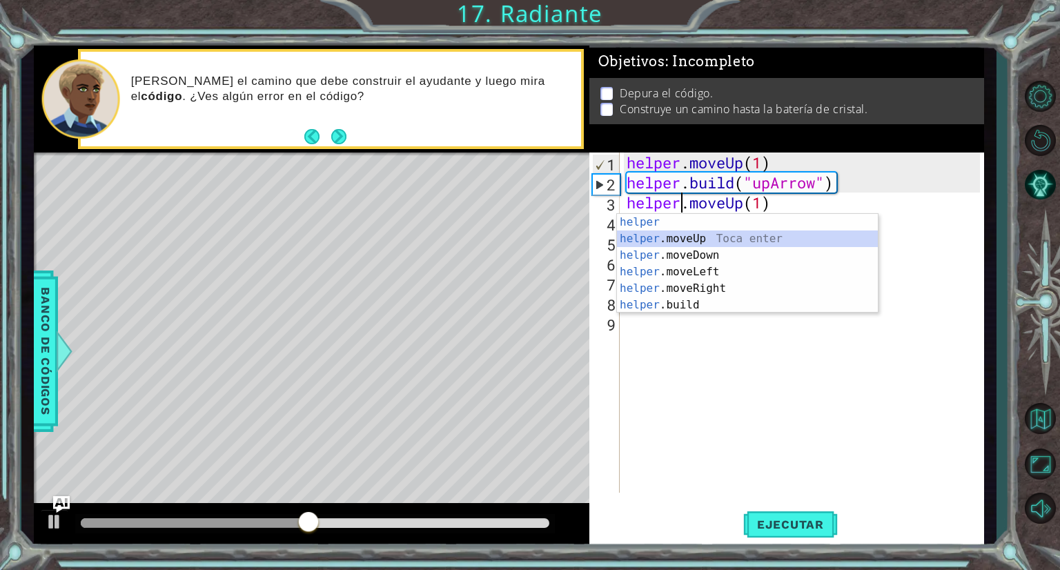
click at [682, 235] on div "helper Toca enter helper .moveUp Toca enter helper .moveDown Toca enter helper …" at bounding box center [747, 280] width 261 height 132
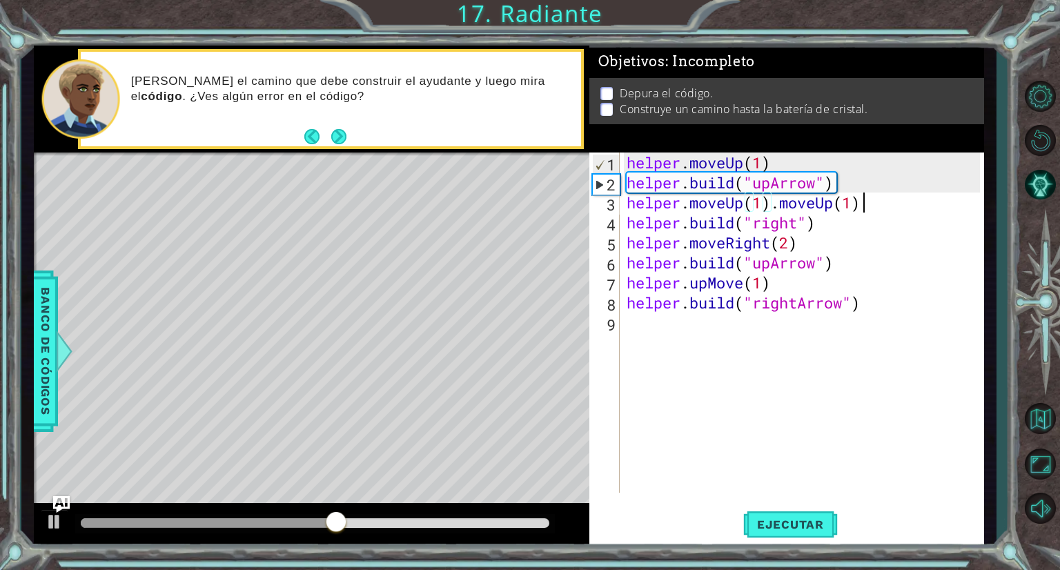
click at [869, 208] on div "helper . moveUp ( 1 ) helper . build ( "upArrow" ) helper . moveUp ( 1 ) . move…" at bounding box center [805, 342] width 363 height 380
click at [773, 522] on span "Ejecutar" at bounding box center [790, 524] width 95 height 14
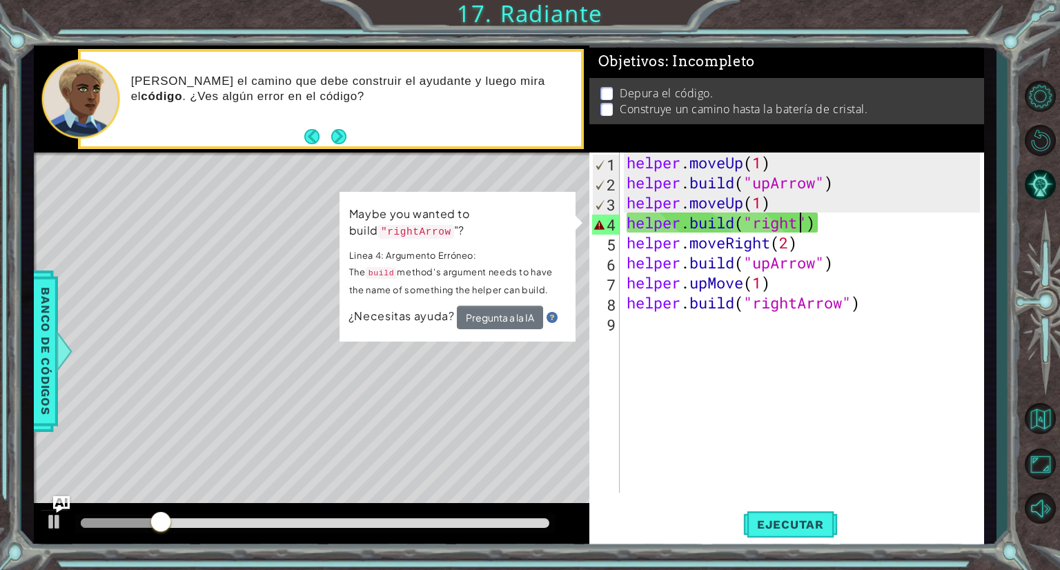
click at [798, 225] on div "helper . moveUp ( 1 ) helper . build ( "upArrow" ) helper . moveUp ( 1 ) helper…" at bounding box center [805, 342] width 363 height 380
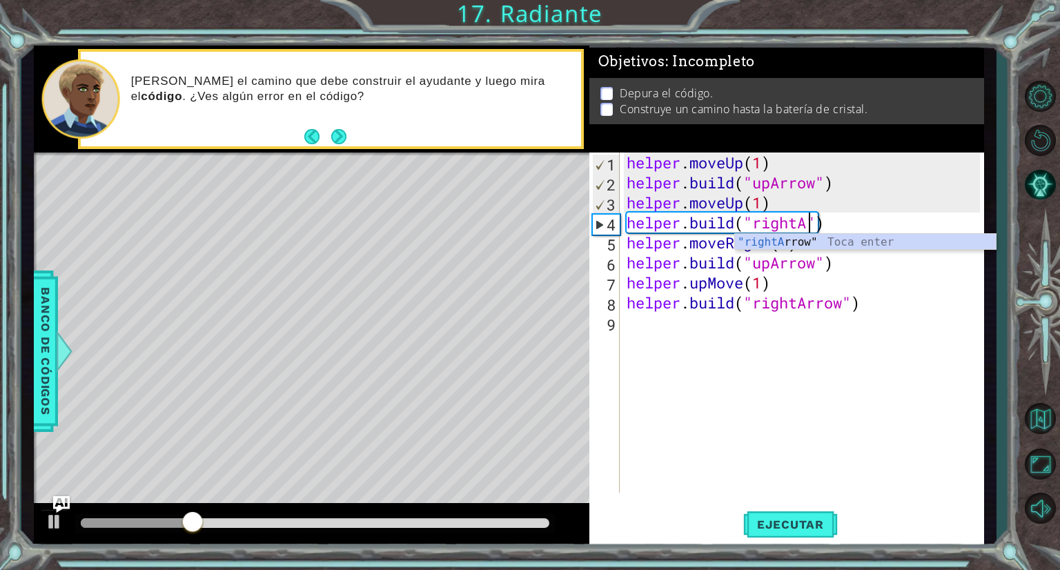
scroll to position [0, 8]
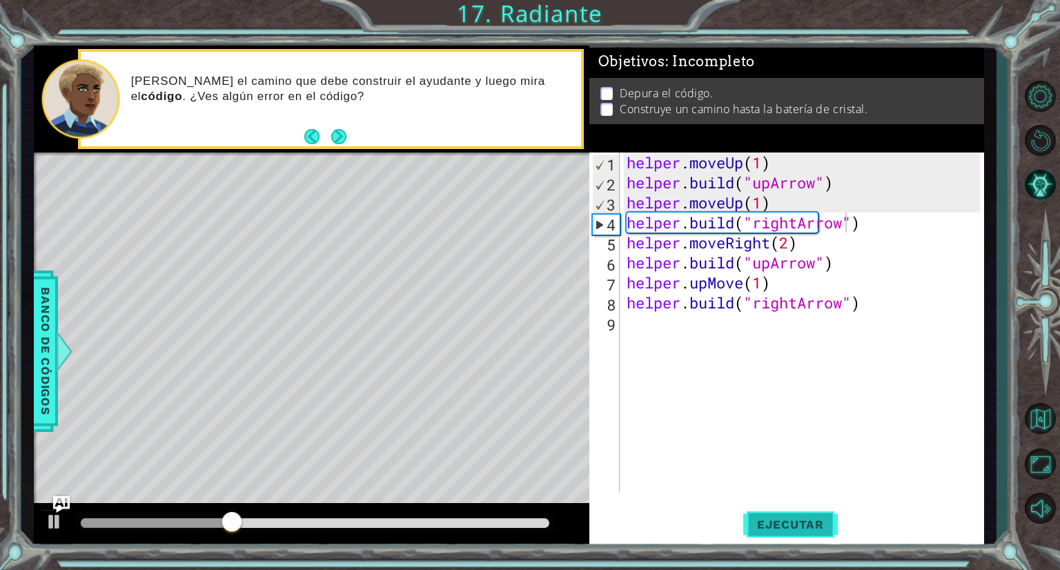
click at [815, 536] on button "Ejecutar" at bounding box center [790, 524] width 95 height 39
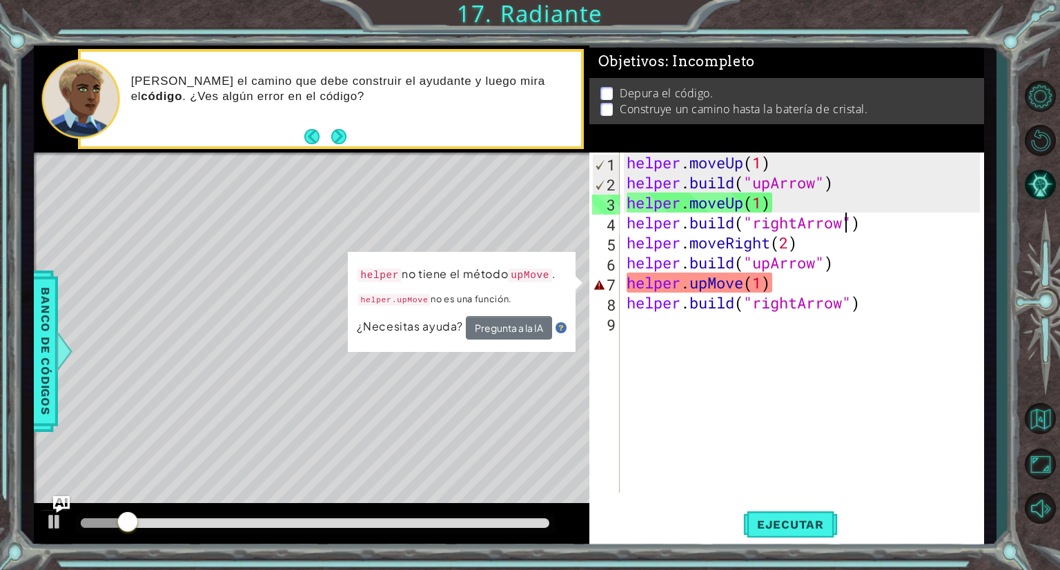
click at [709, 287] on div "helper . moveUp ( 1 ) helper . build ( "upArrow" ) helper . moveUp ( 1 ) helper…" at bounding box center [805, 342] width 363 height 380
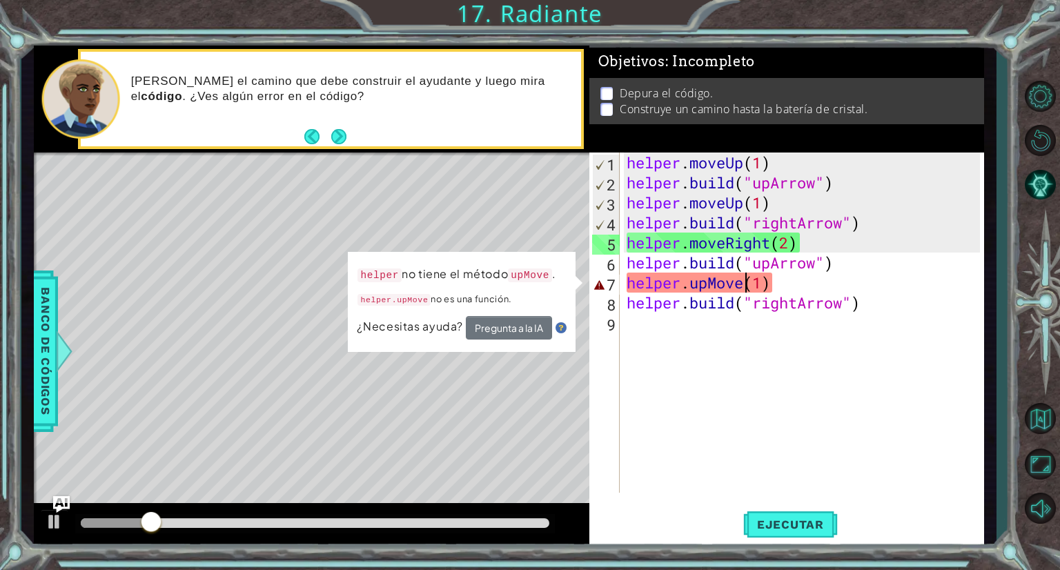
click at [741, 286] on div "helper . moveUp ( 1 ) helper . build ( "upArrow" ) helper . moveUp ( 1 ) helper…" at bounding box center [805, 342] width 363 height 380
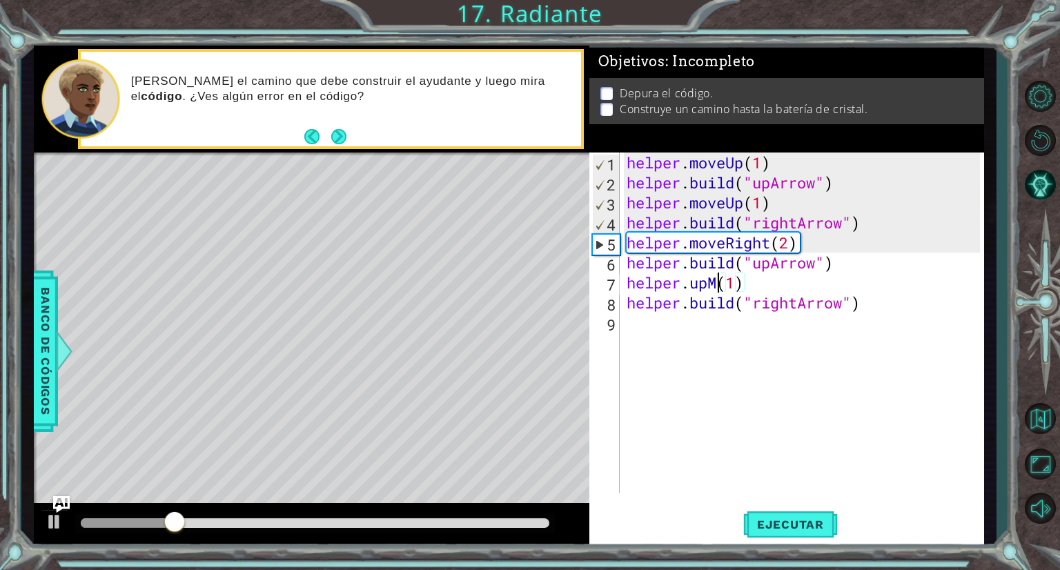
scroll to position [0, 3]
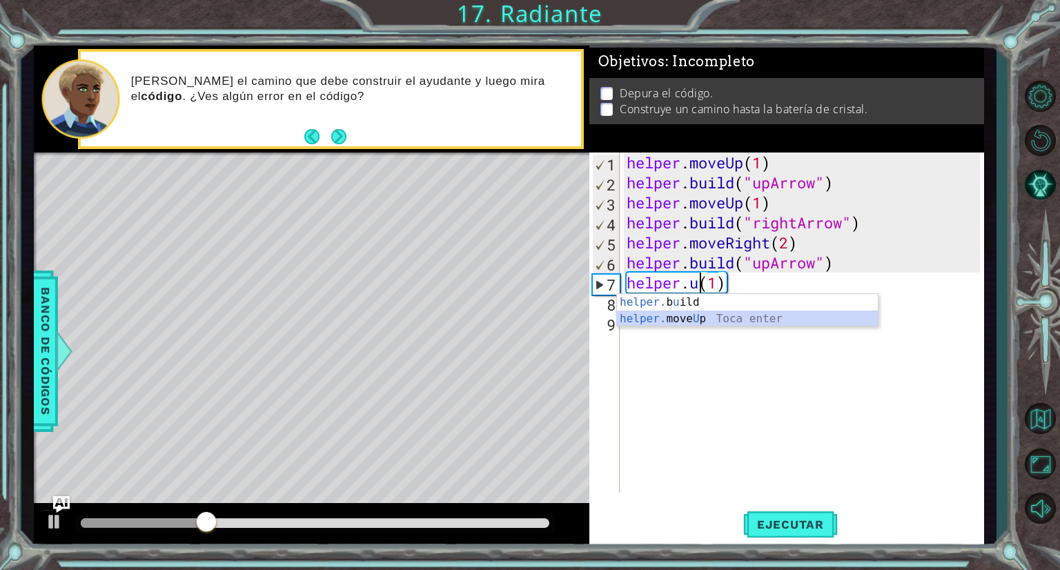
click at [750, 316] on div "helper. b u ild Toca enter helper. move U p Toca enter" at bounding box center [747, 327] width 261 height 66
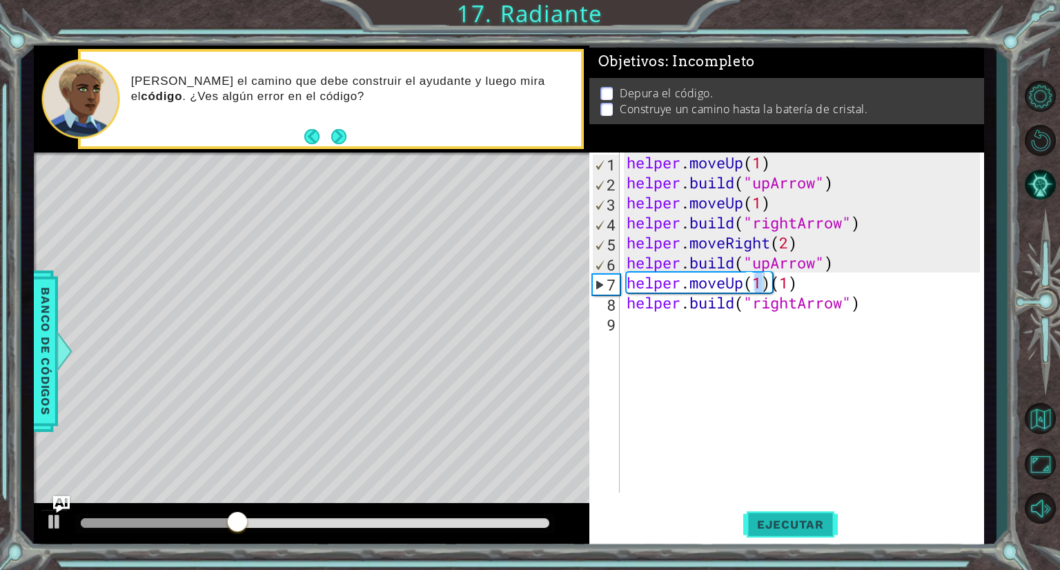
click at [764, 522] on span "Ejecutar" at bounding box center [790, 524] width 95 height 14
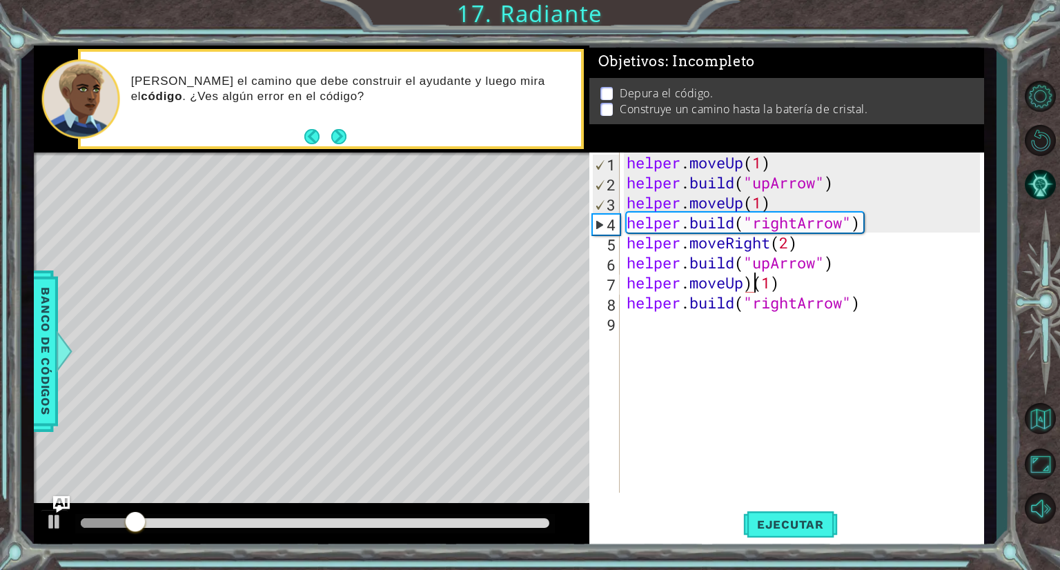
click at [758, 285] on div "helper . moveUp ( 1 ) helper . build ( "upArrow" ) helper . moveUp ( 1 ) helper…" at bounding box center [805, 342] width 363 height 380
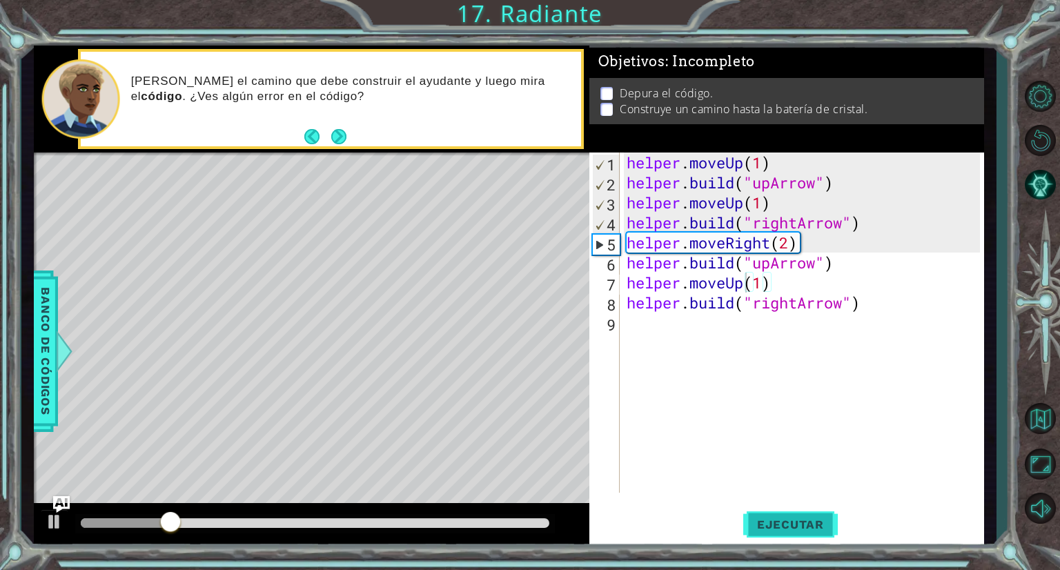
click at [765, 522] on span "Ejecutar" at bounding box center [790, 524] width 95 height 14
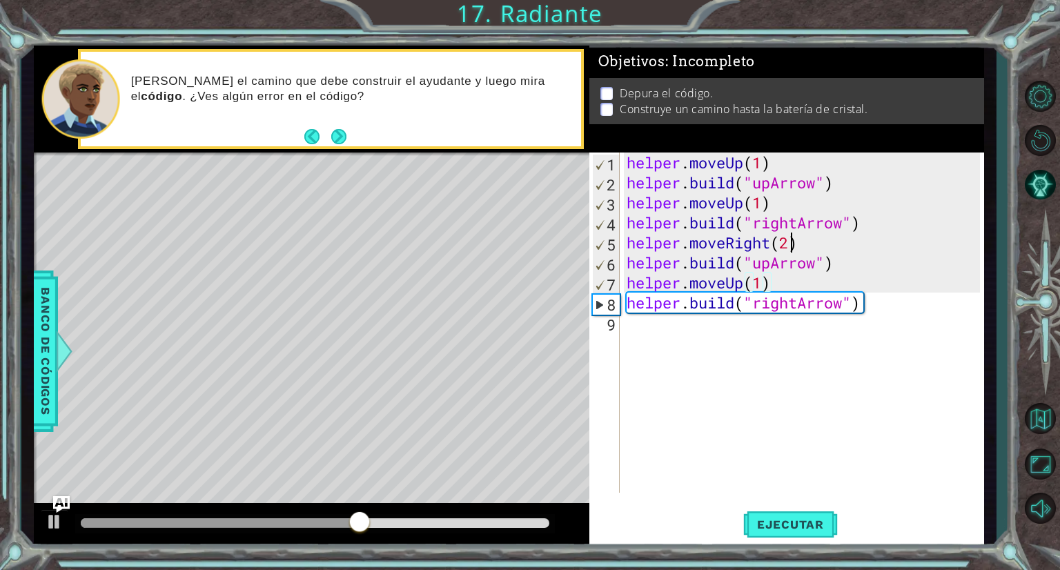
click at [790, 244] on div "helper . moveUp ( 1 ) helper . build ( "upArrow" ) helper . moveUp ( 1 ) helper…" at bounding box center [805, 342] width 363 height 380
type textarea "helper.moveRight(1)"
click at [810, 246] on div "helper . moveUp ( 1 ) helper . build ( "upArrow" ) helper . moveUp ( 1 ) helper…" at bounding box center [805, 342] width 363 height 380
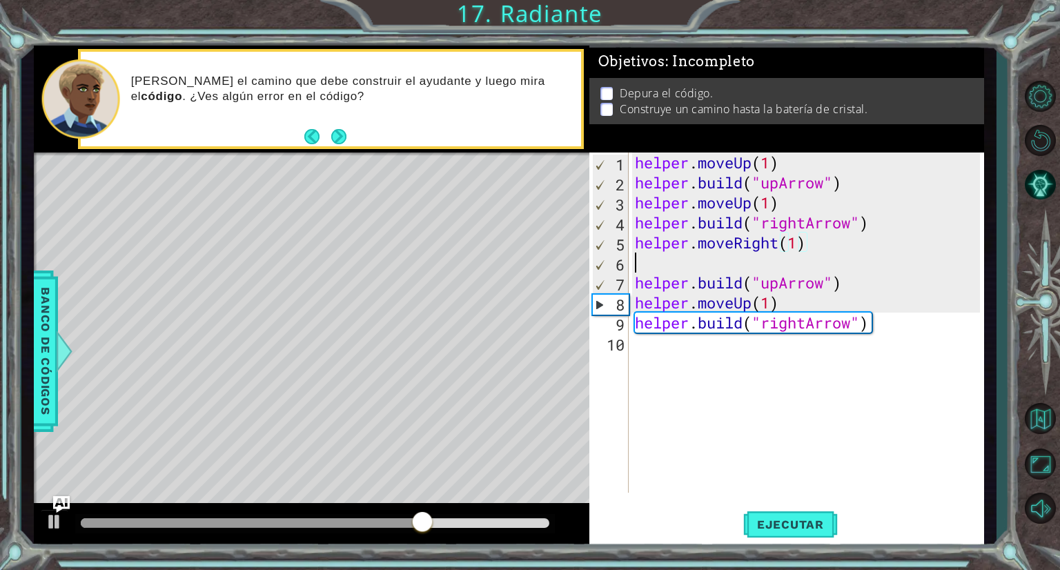
scroll to position [0, 0]
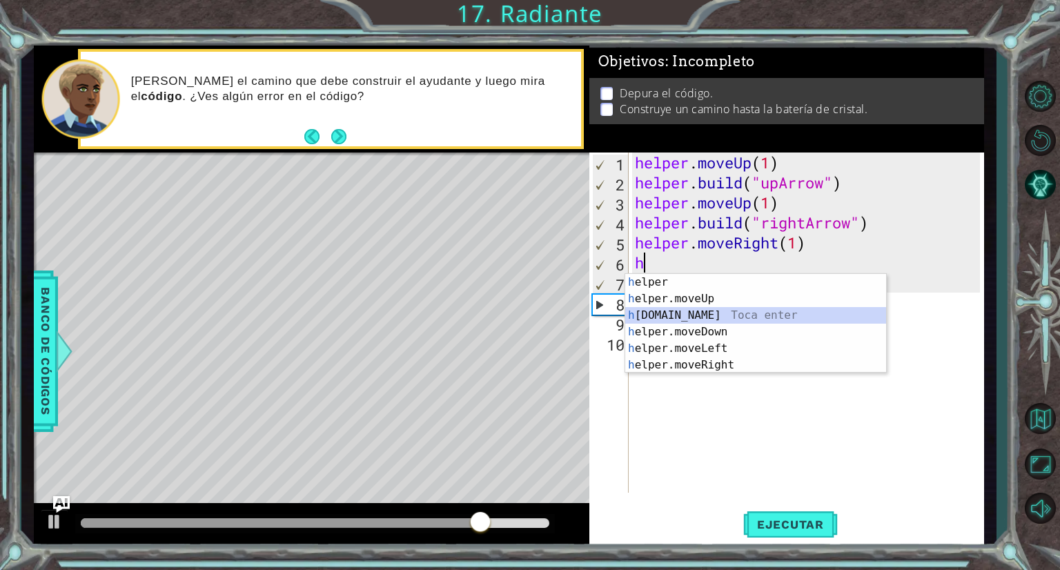
click at [763, 313] on div "h elper Toca enter h elper.moveUp Toca enter h [DOMAIN_NAME] Toca enter h elper…" at bounding box center [755, 340] width 261 height 132
type textarea "[DOMAIN_NAME]("rightArrow")"
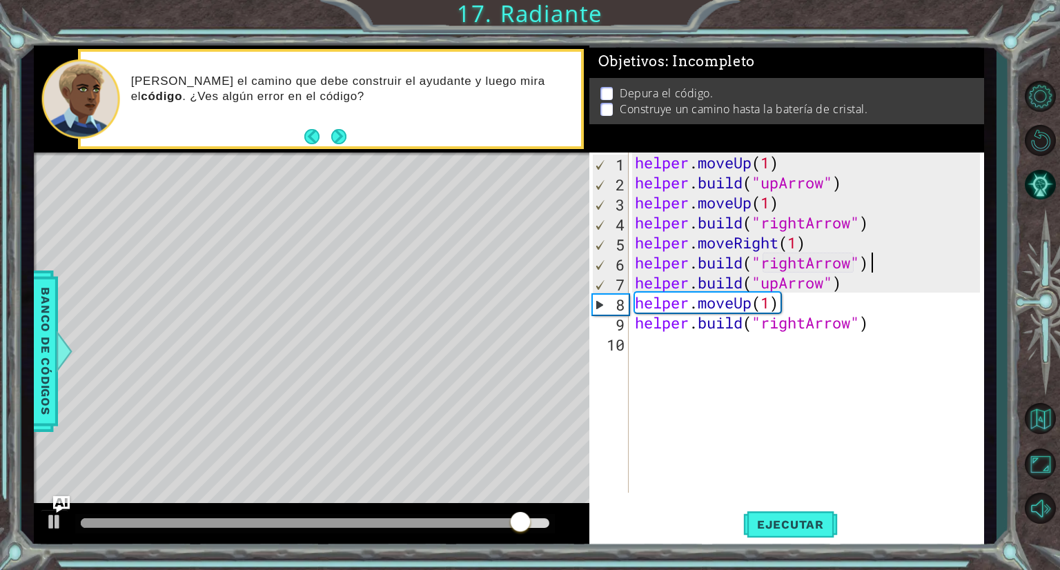
click at [883, 269] on div "helper . moveUp ( 1 ) helper . build ( "upArrow" ) helper . moveUp ( 1 ) helper…" at bounding box center [809, 342] width 355 height 380
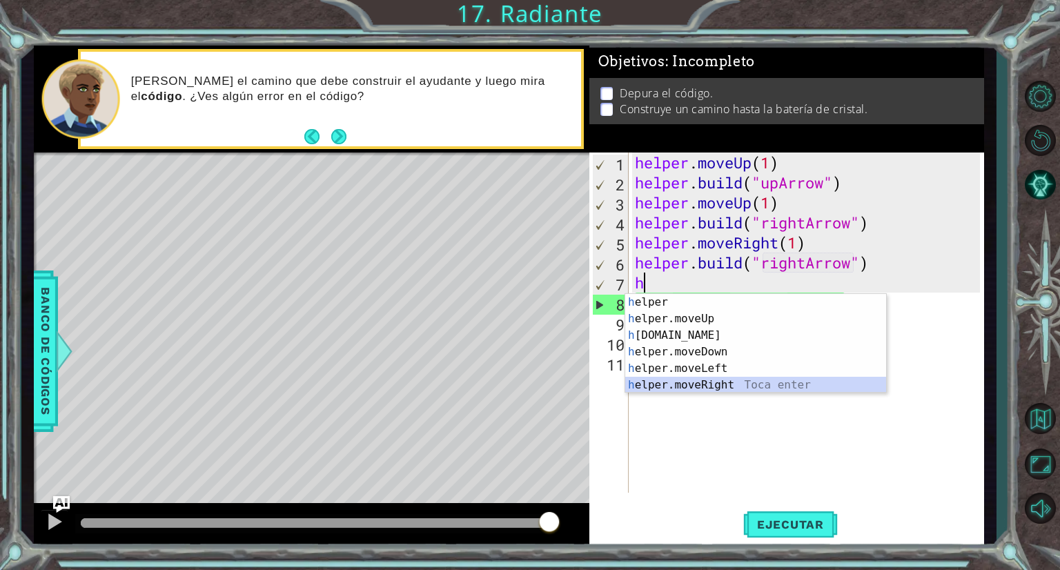
click at [764, 383] on div "h elper Toca enter h elper.moveUp Toca enter h [DOMAIN_NAME] Toca enter h elper…" at bounding box center [755, 360] width 261 height 132
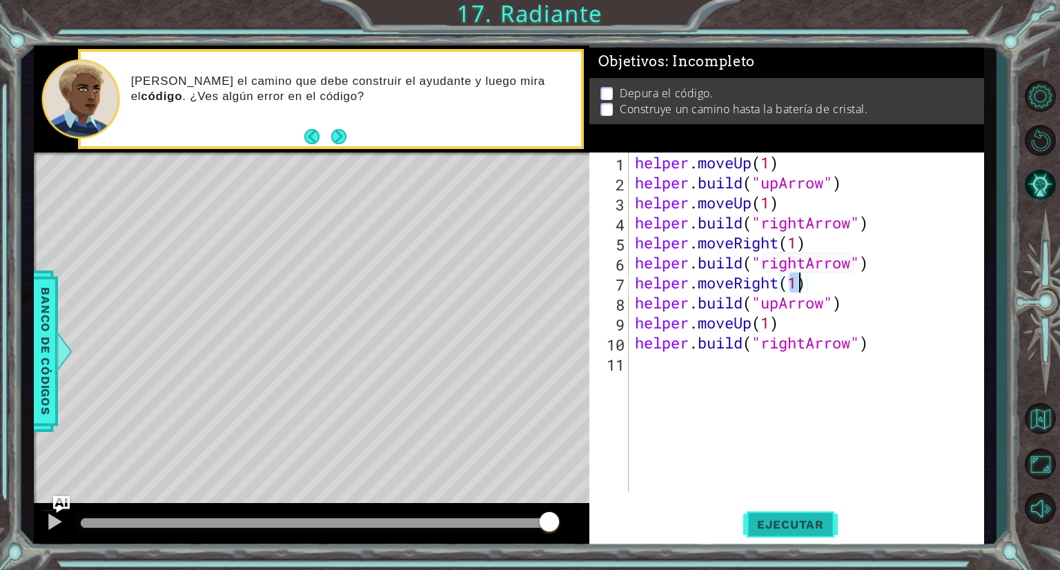
type textarea "helper.moveRight(1)"
click at [781, 510] on button "Ejecutar" at bounding box center [790, 524] width 95 height 39
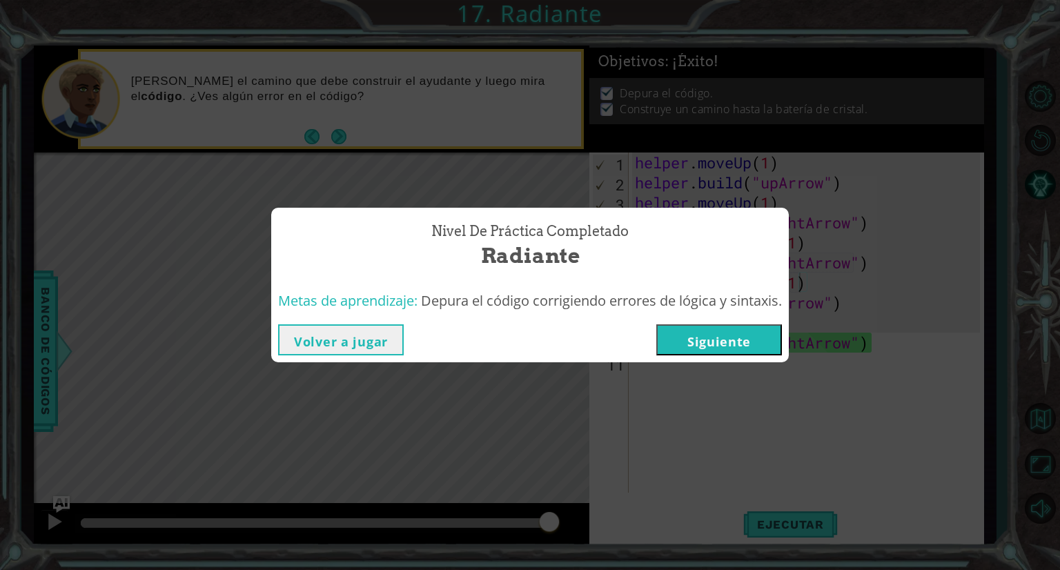
click at [718, 340] on button "Siguiente" at bounding box center [719, 339] width 126 height 31
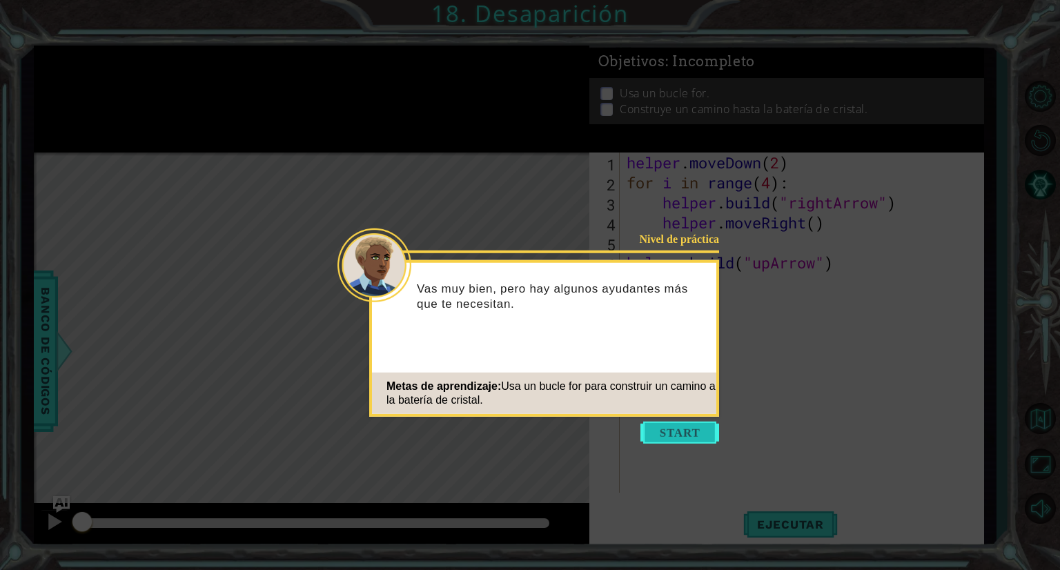
click at [653, 433] on button "Start" at bounding box center [679, 433] width 79 height 22
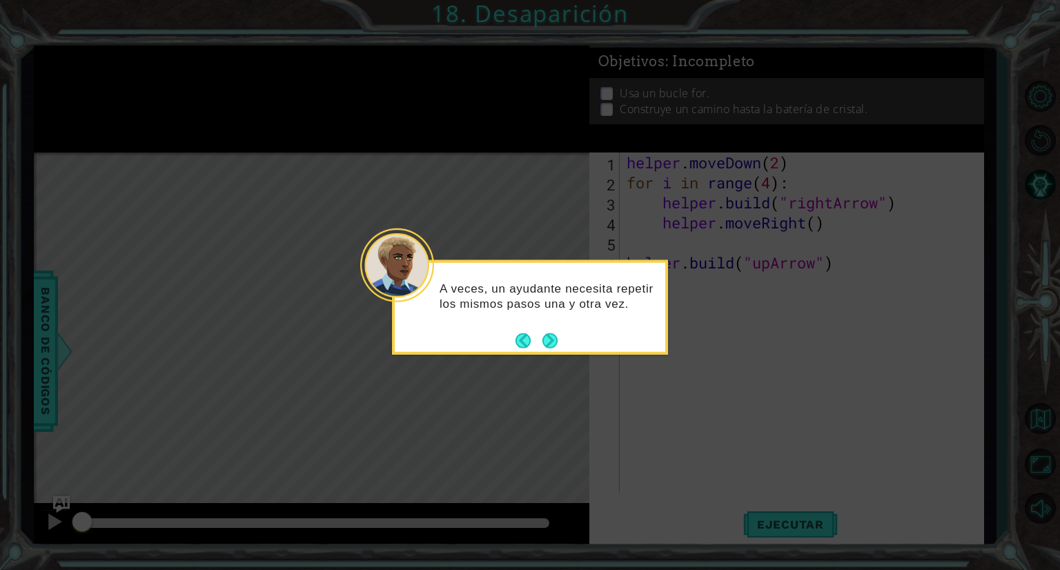
click at [653, 433] on icon at bounding box center [530, 285] width 1060 height 570
click at [579, 393] on icon at bounding box center [530, 285] width 1060 height 570
click at [548, 341] on button "Next" at bounding box center [549, 340] width 15 height 15
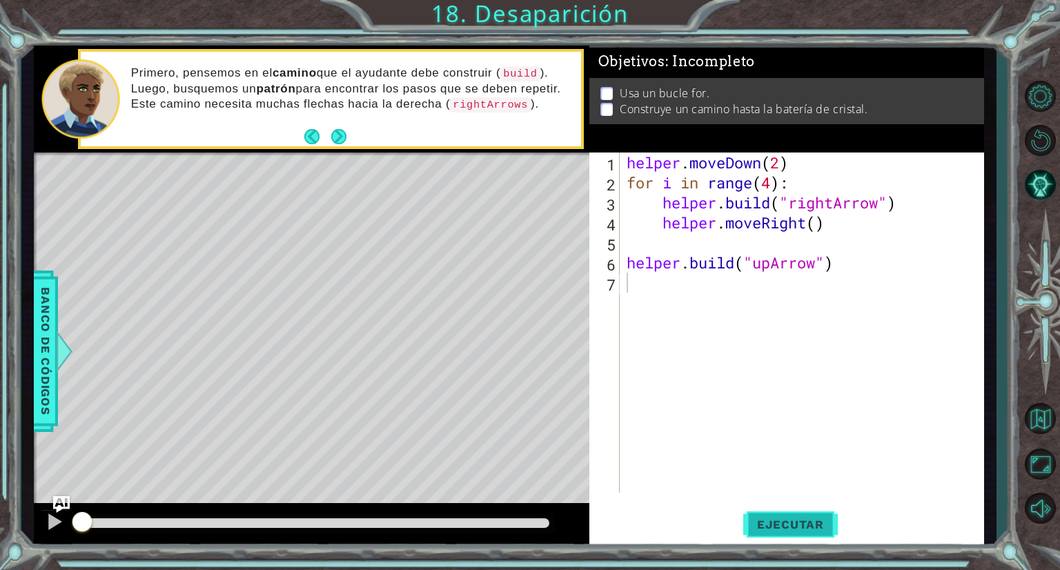
click at [764, 506] on button "Ejecutar" at bounding box center [790, 524] width 95 height 39
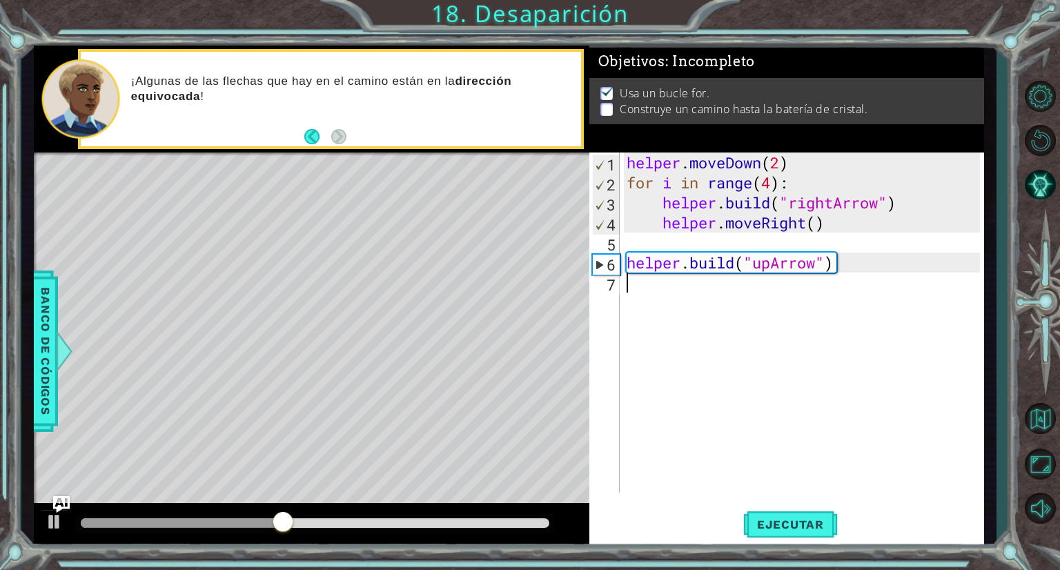
click at [880, 264] on div "helper . moveDown ( 2 ) for i in range ( 4 ) : helper . build ( "rightArrow" ) …" at bounding box center [805, 342] width 363 height 380
type textarea "[DOMAIN_NAME]("upArrow")"
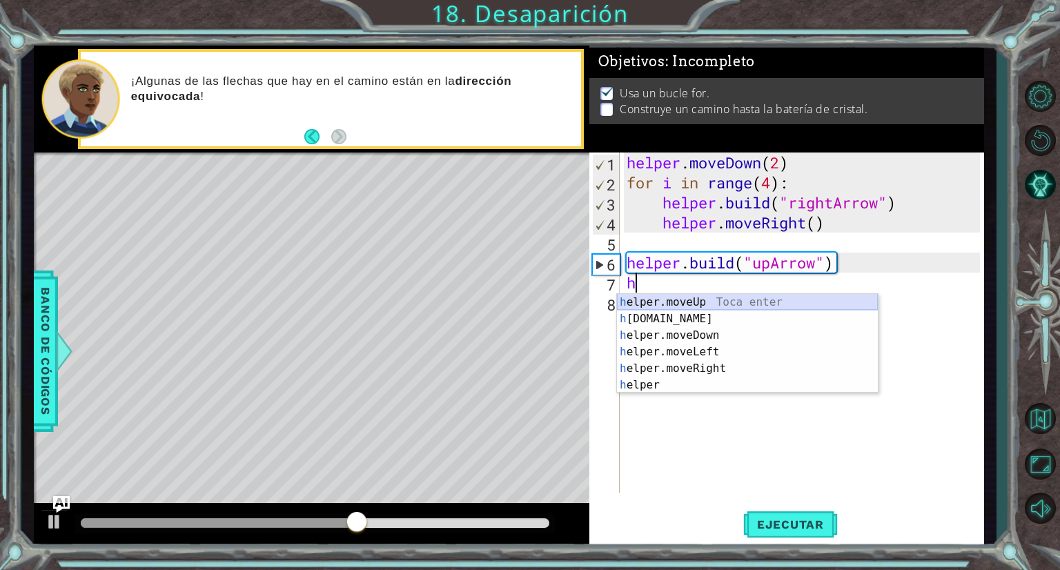
click at [795, 307] on div "h elper.moveUp Toca enter h [DOMAIN_NAME] Toca enter h elper.moveDown Toca ente…" at bounding box center [747, 360] width 261 height 132
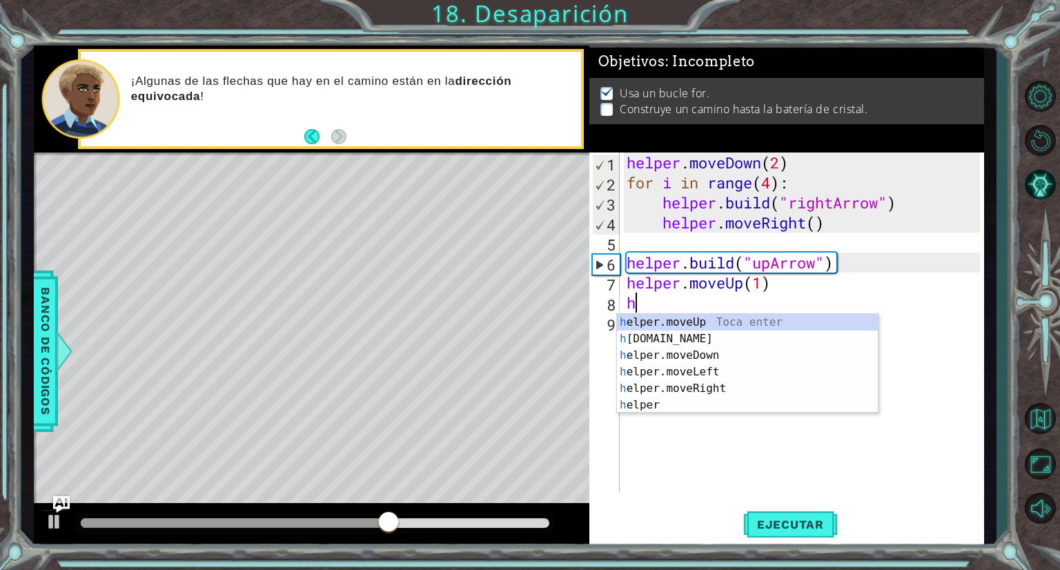
scroll to position [0, 6]
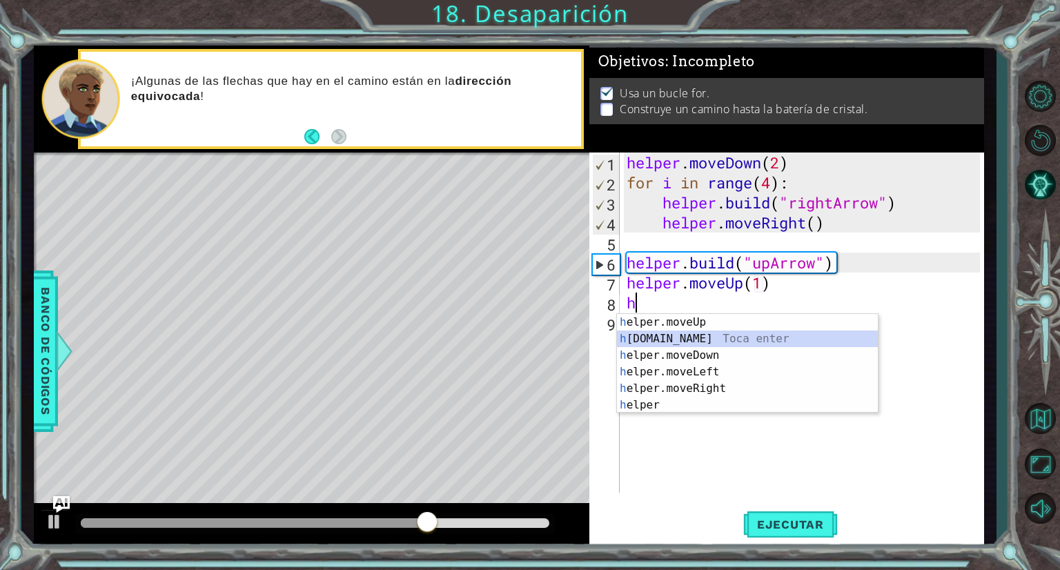
click at [750, 340] on div "h elper.moveUp Toca enter h [DOMAIN_NAME] Toca enter h elper.moveDown Toca ente…" at bounding box center [747, 380] width 261 height 132
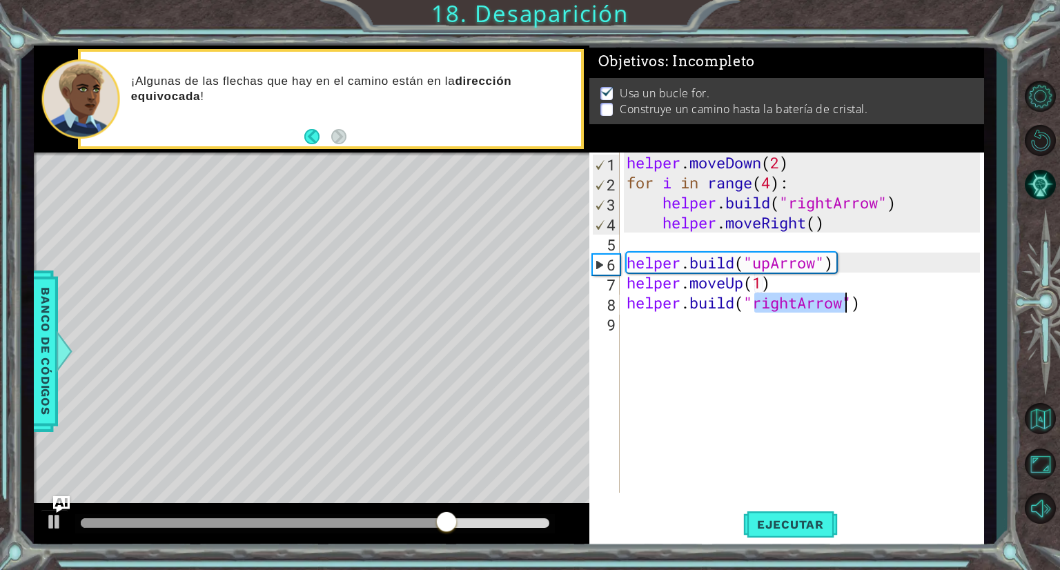
click at [797, 302] on div "helper . moveDown ( 2 ) for i in range ( 4 ) : helper . build ( "rightArrow" ) …" at bounding box center [802, 322] width 356 height 340
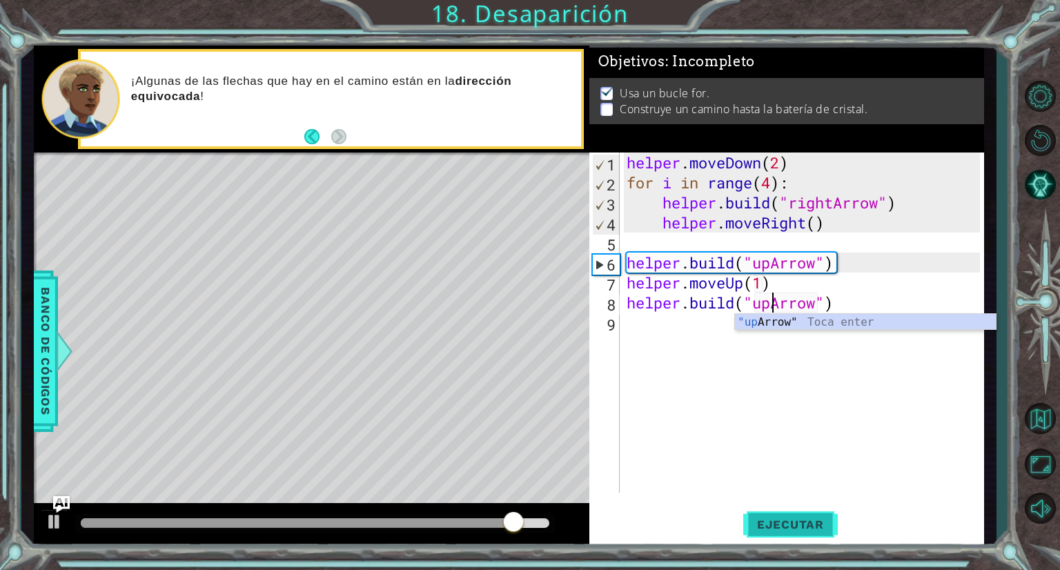
type textarea "[DOMAIN_NAME]("upArrow")"
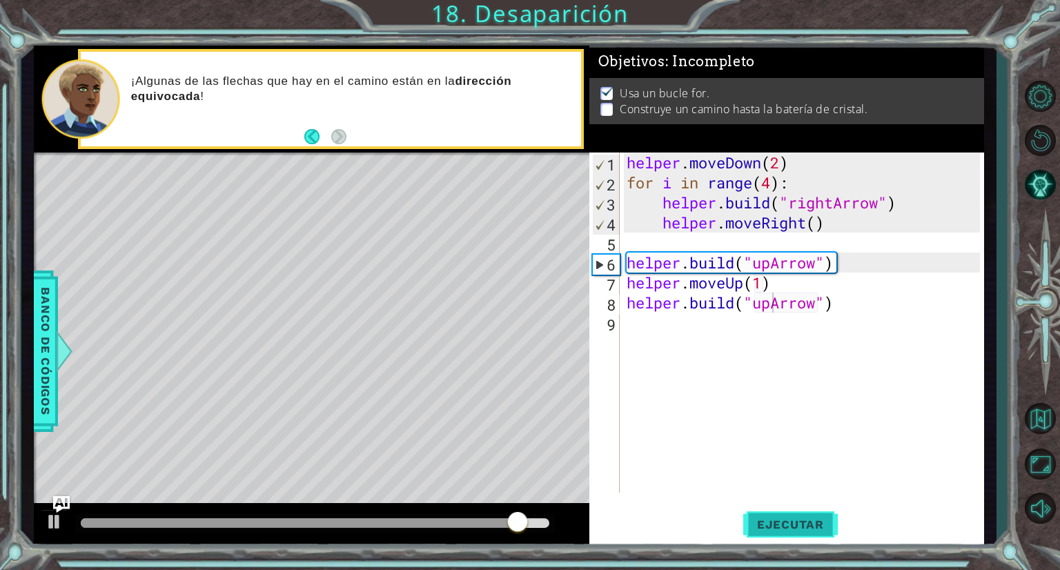
click at [813, 529] on span "Ejecutar" at bounding box center [790, 524] width 95 height 14
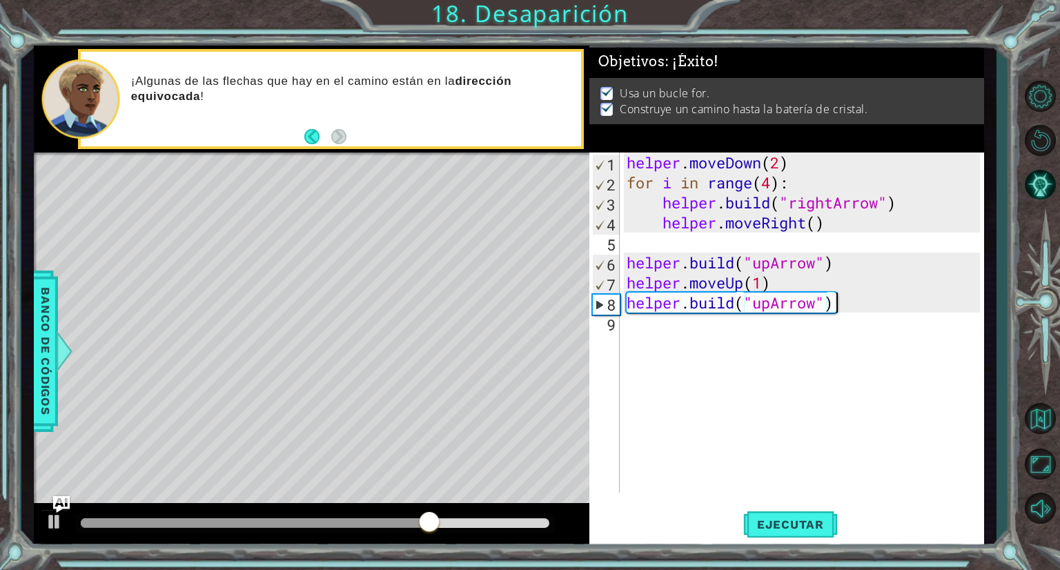
click at [846, 308] on div "helper . moveDown ( 2 ) for i in range ( 4 ) : helper . build ( "rightArrow" ) …" at bounding box center [805, 342] width 363 height 380
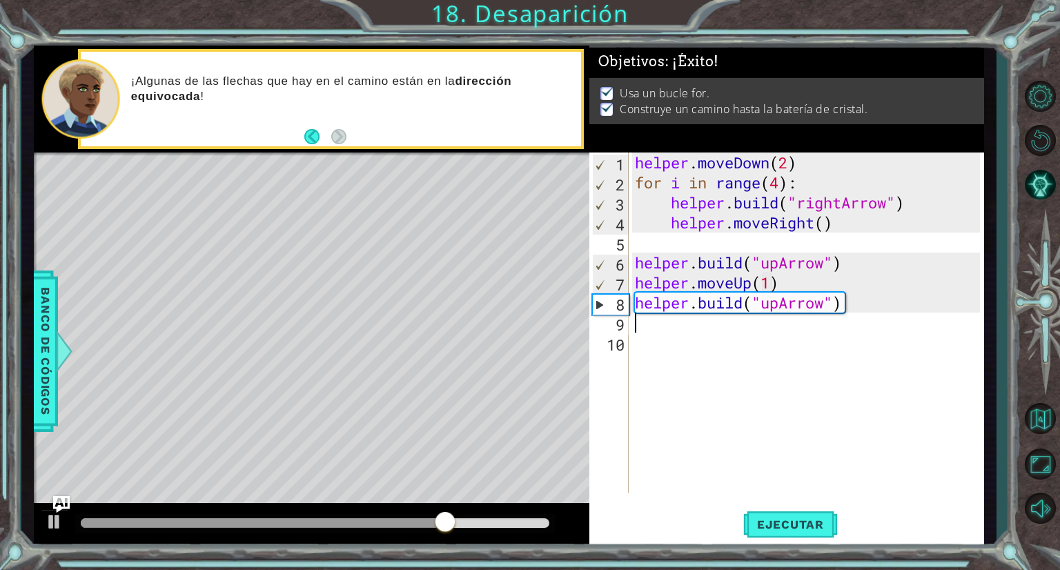
scroll to position [0, 0]
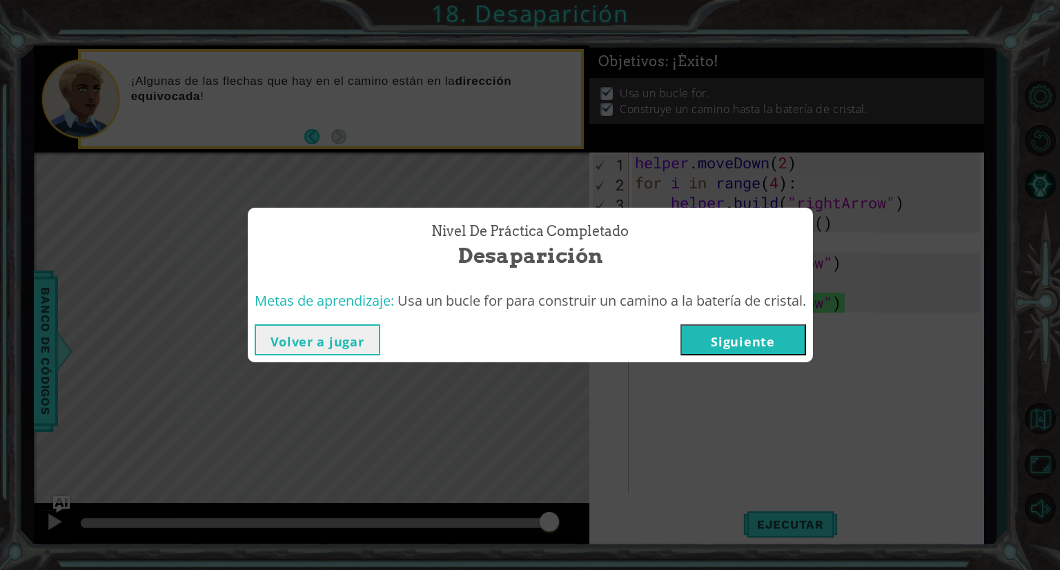
click at [756, 342] on button "Siguiente" at bounding box center [743, 339] width 126 height 31
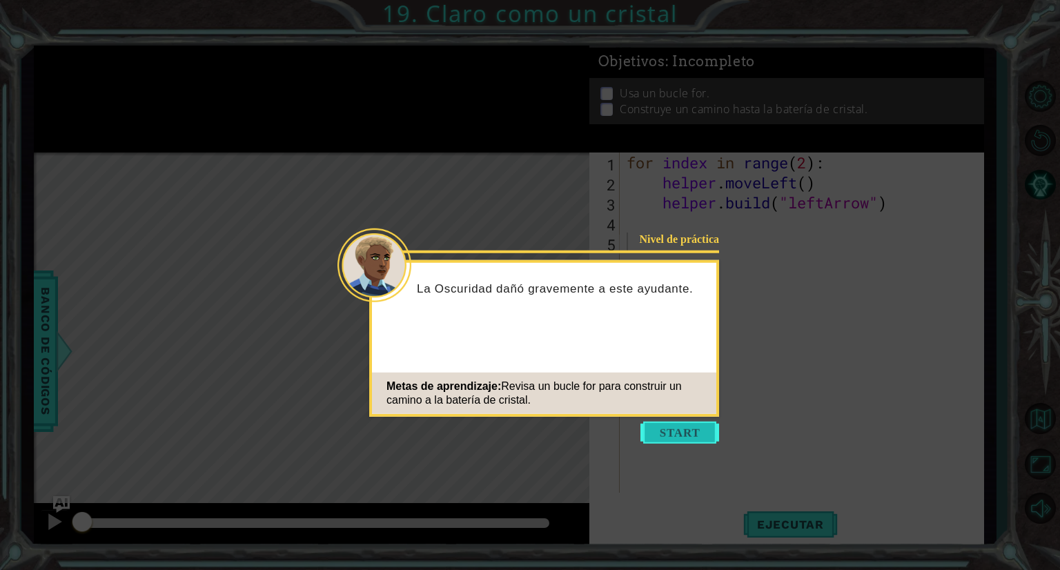
click at [684, 424] on button "Start" at bounding box center [679, 433] width 79 height 22
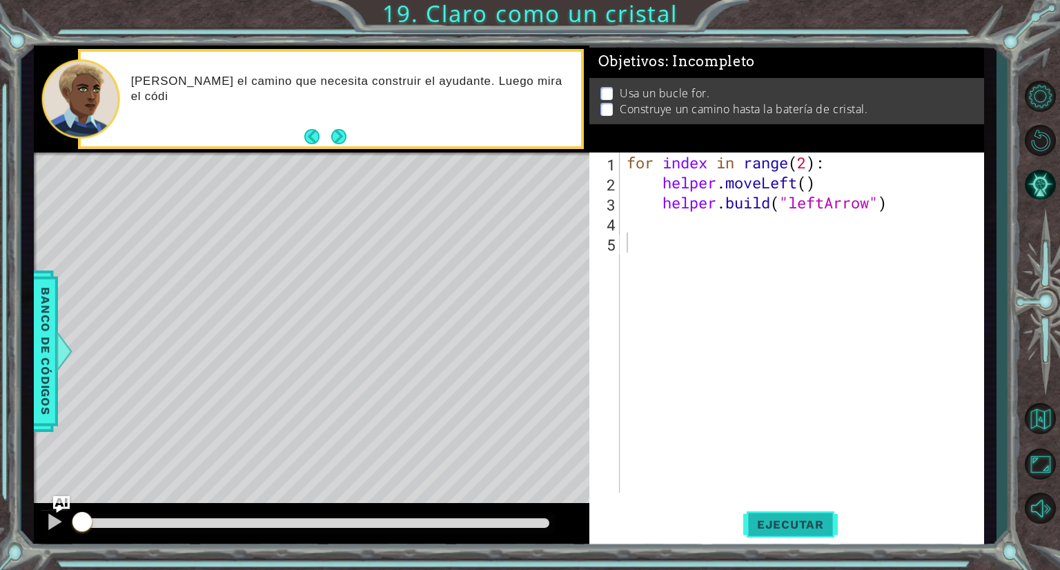
click at [763, 531] on button "Ejecutar" at bounding box center [790, 524] width 95 height 39
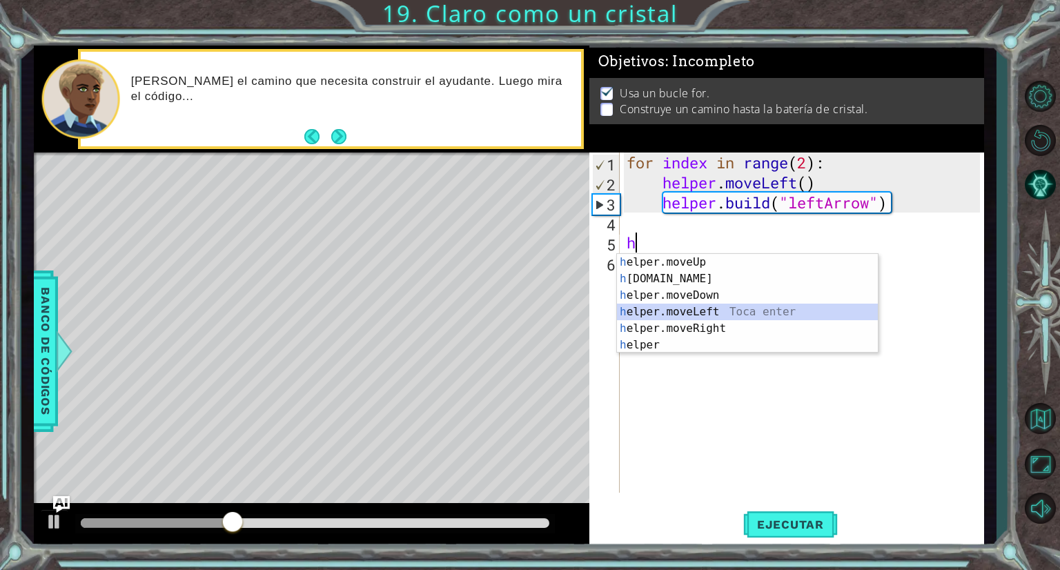
click at [745, 310] on div "h elper.moveUp Toca enter h [DOMAIN_NAME] Toca enter h elper.moveDown Toca ente…" at bounding box center [747, 320] width 261 height 132
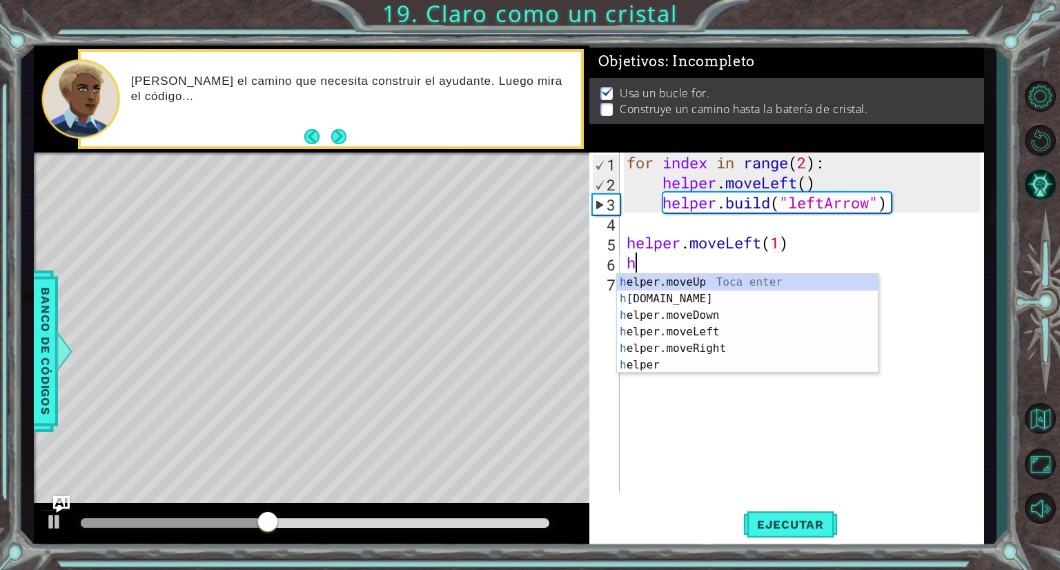
scroll to position [0, 7]
click at [718, 297] on div "h elper.moveUp Toca enter h [DOMAIN_NAME] Toca enter h elper.moveDown Toca ente…" at bounding box center [747, 340] width 261 height 132
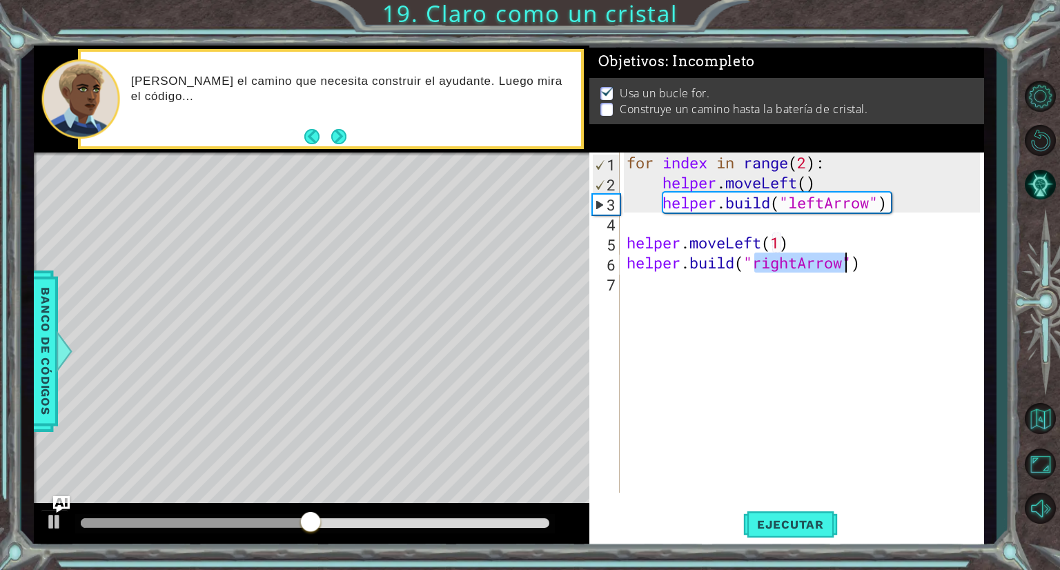
click at [793, 260] on div "for index in range ( 2 ) : helper . moveLeft ( ) helper . build ( "leftArrow" )…" at bounding box center [802, 322] width 356 height 340
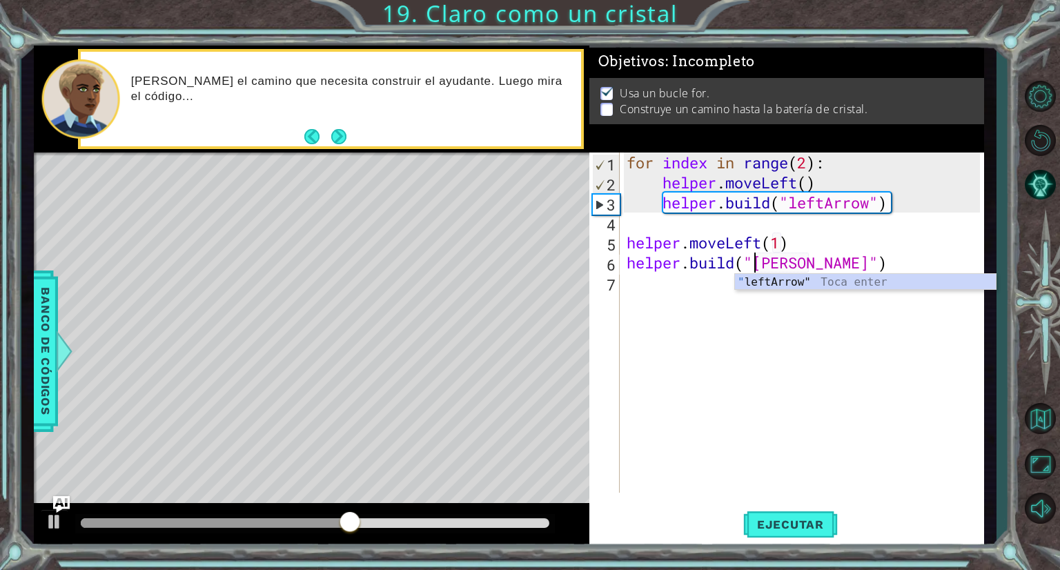
type textarea "[DOMAIN_NAME]("leftArrow")"
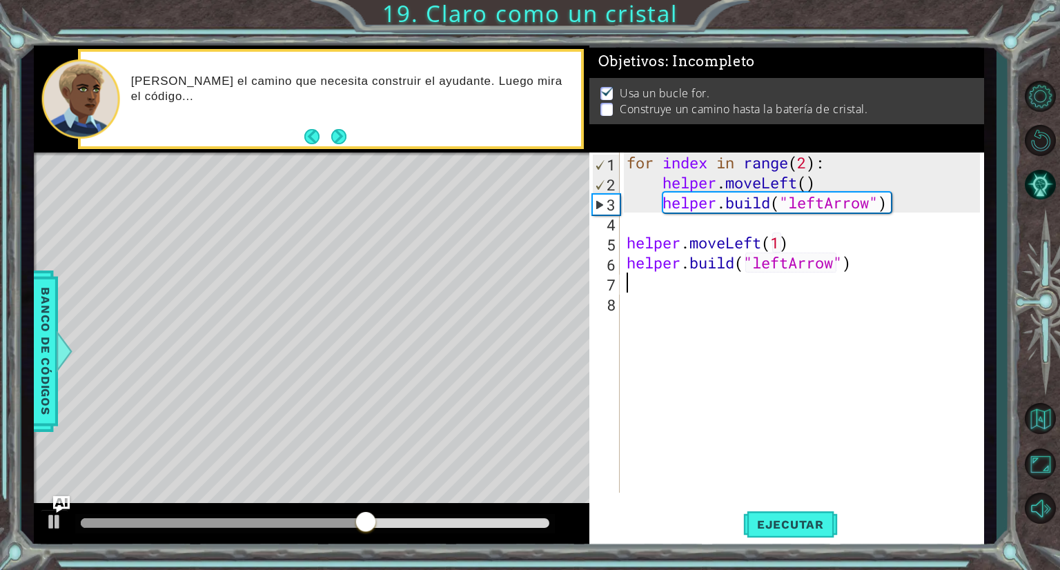
scroll to position [0, 0]
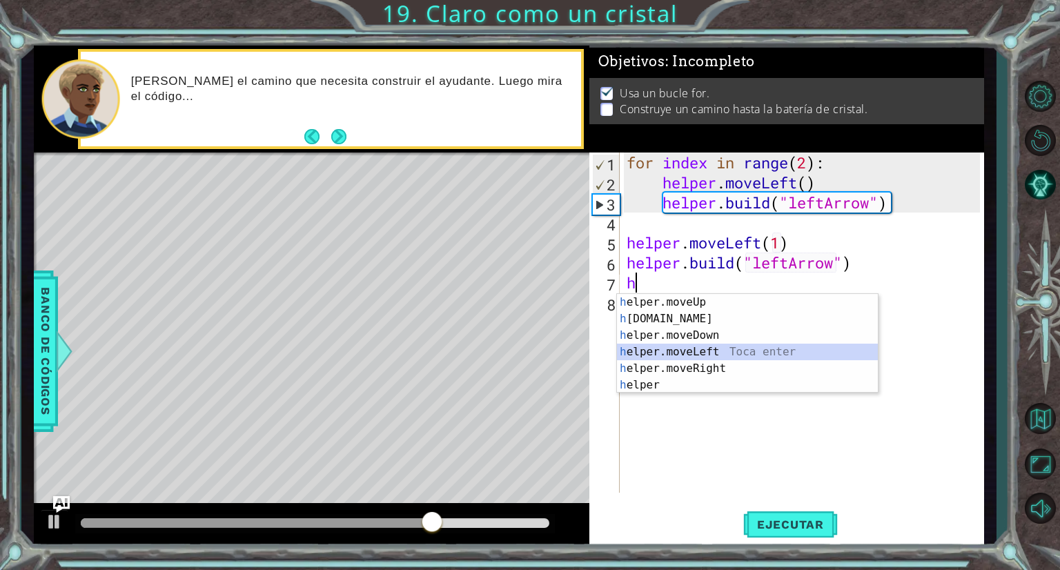
click at [712, 355] on div "h elper.moveUp Toca enter h [DOMAIN_NAME] Toca enter h elper.moveDown Toca ente…" at bounding box center [747, 360] width 261 height 132
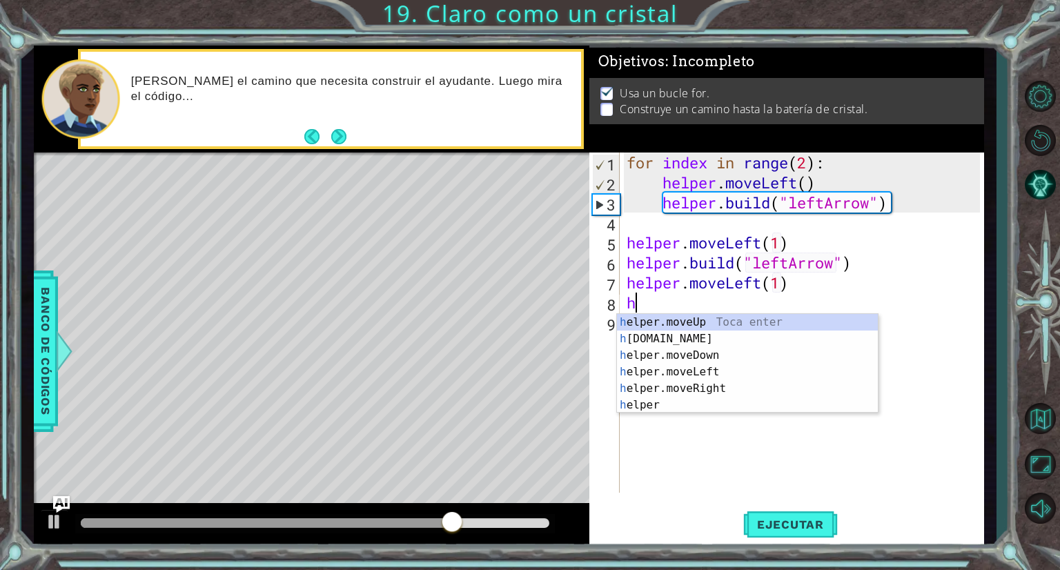
scroll to position [0, 7]
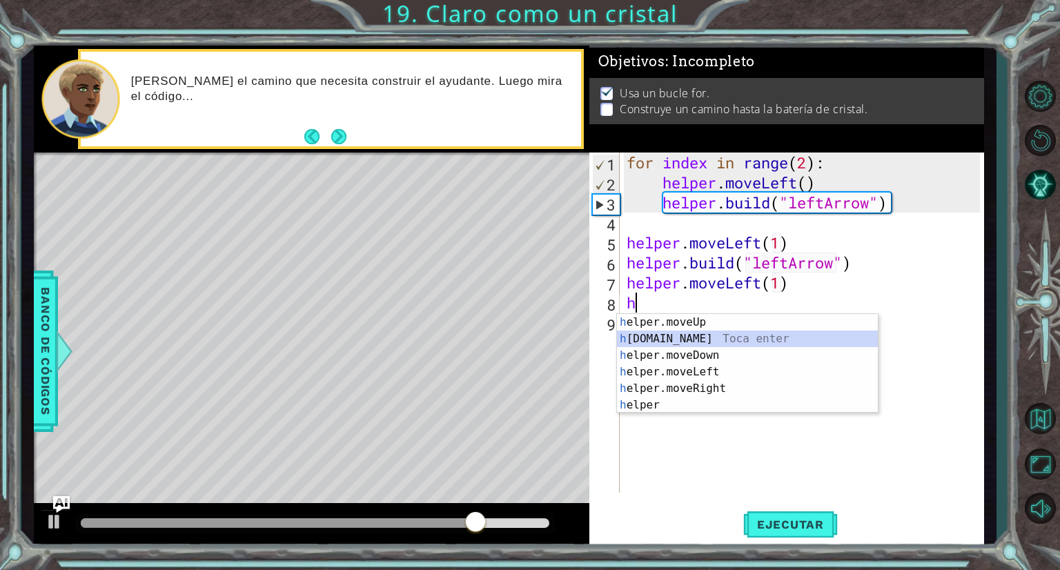
click at [712, 337] on div "h elper.moveUp Toca enter h [DOMAIN_NAME] Toca enter h elper.moveDown Toca ente…" at bounding box center [747, 380] width 261 height 132
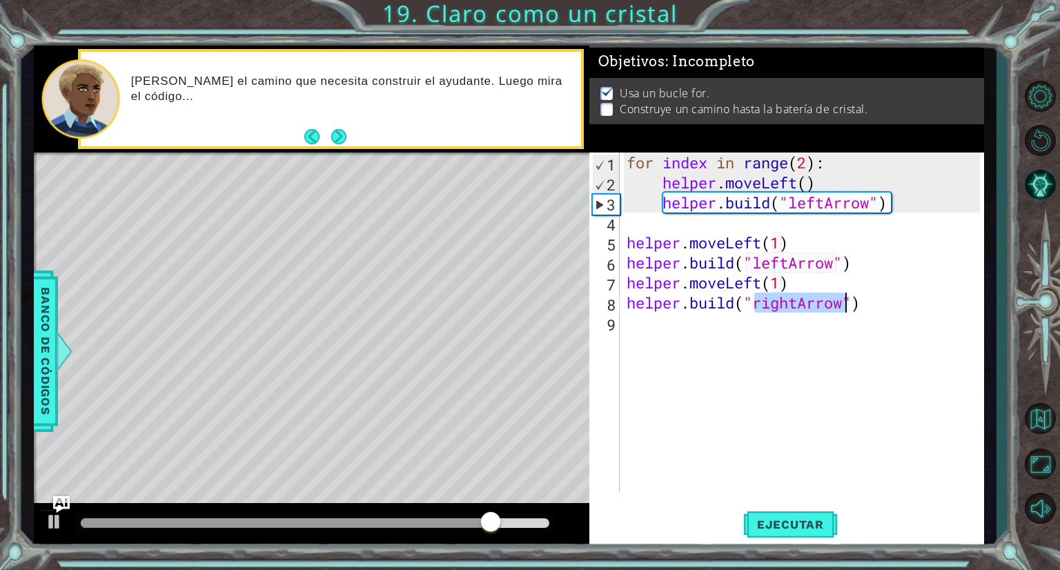
click at [778, 299] on div "for index in range ( 2 ) : helper . moveLeft ( ) helper . build ( "leftArrow" )…" at bounding box center [802, 322] width 356 height 340
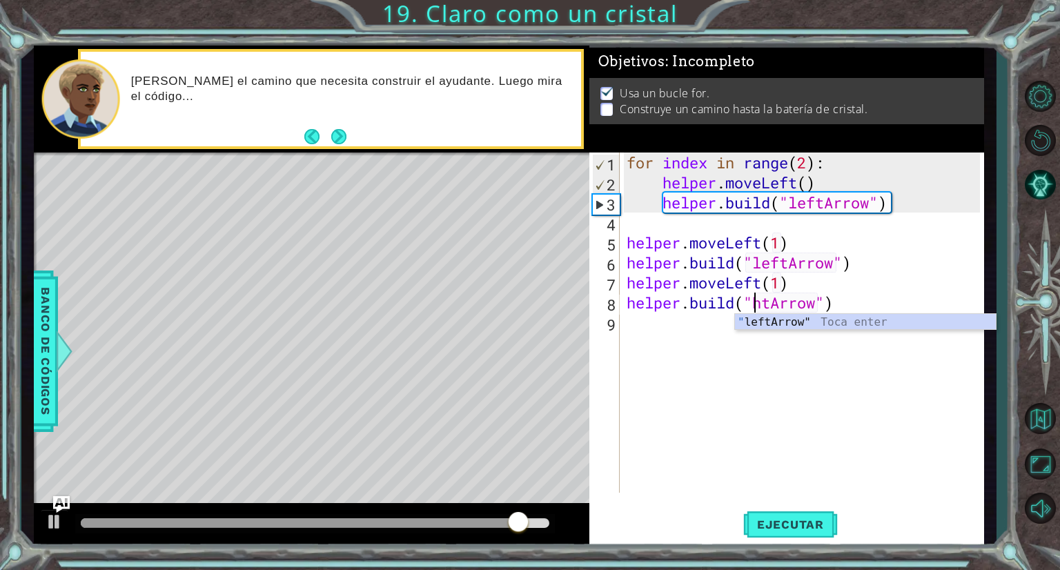
type textarea "[DOMAIN_NAME]("leftArrow")"
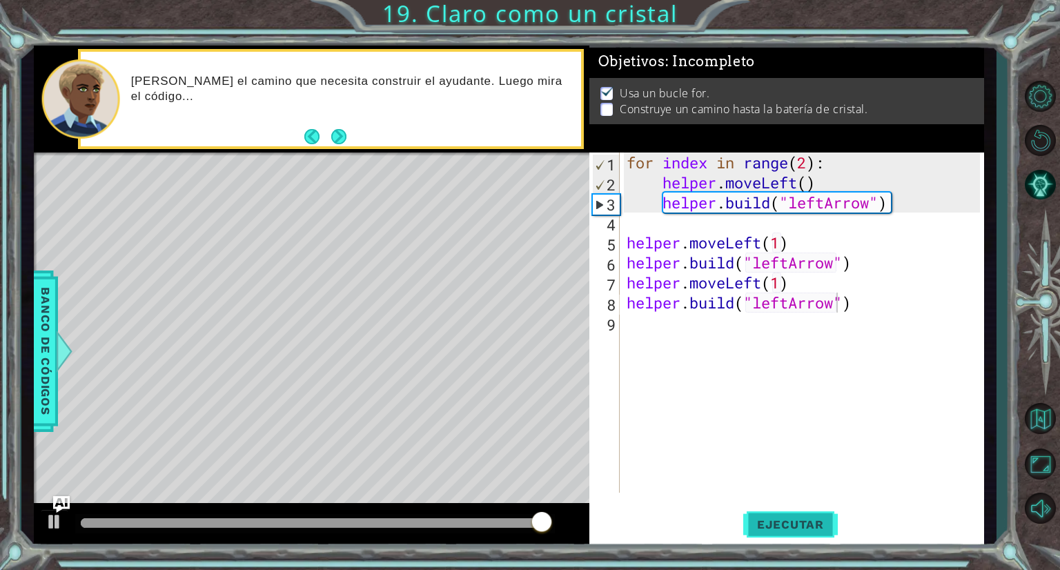
click at [775, 533] on button "Ejecutar" at bounding box center [790, 524] width 95 height 39
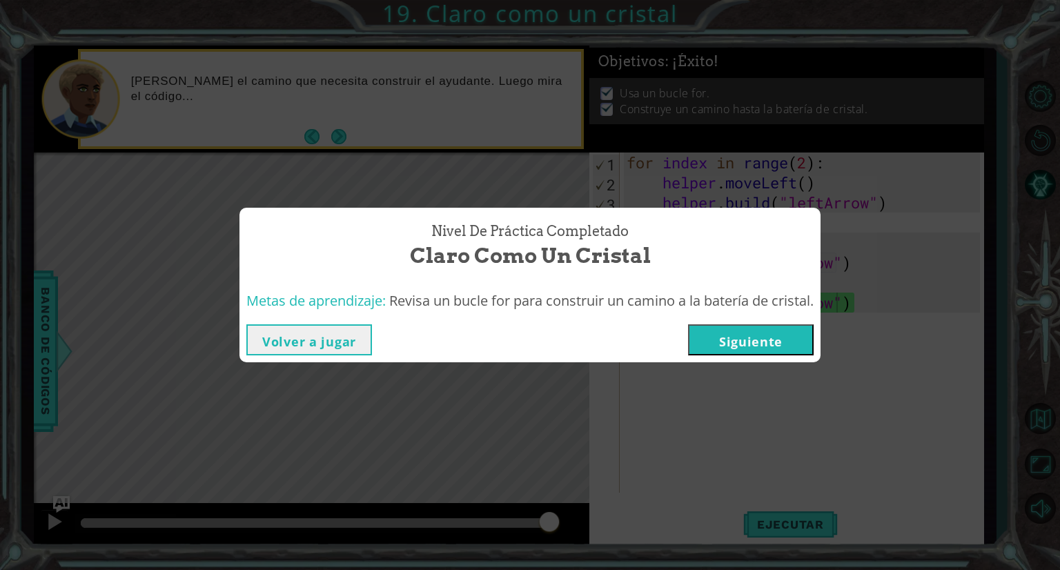
click at [724, 348] on button "Siguiente" at bounding box center [751, 339] width 126 height 31
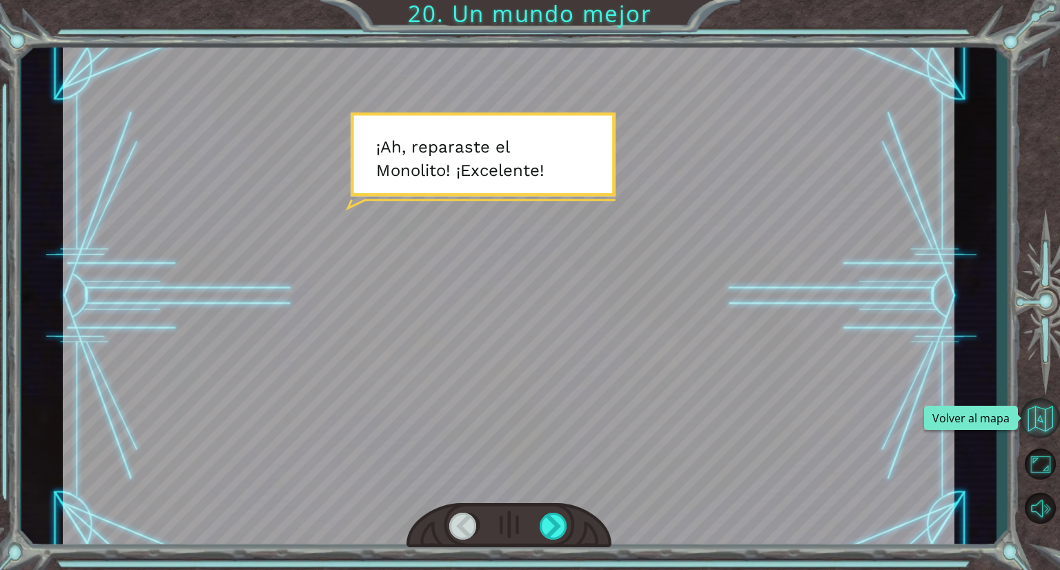
click at [1039, 424] on button "Volver al mapa" at bounding box center [1040, 418] width 40 height 40
